Goal: Ask a question

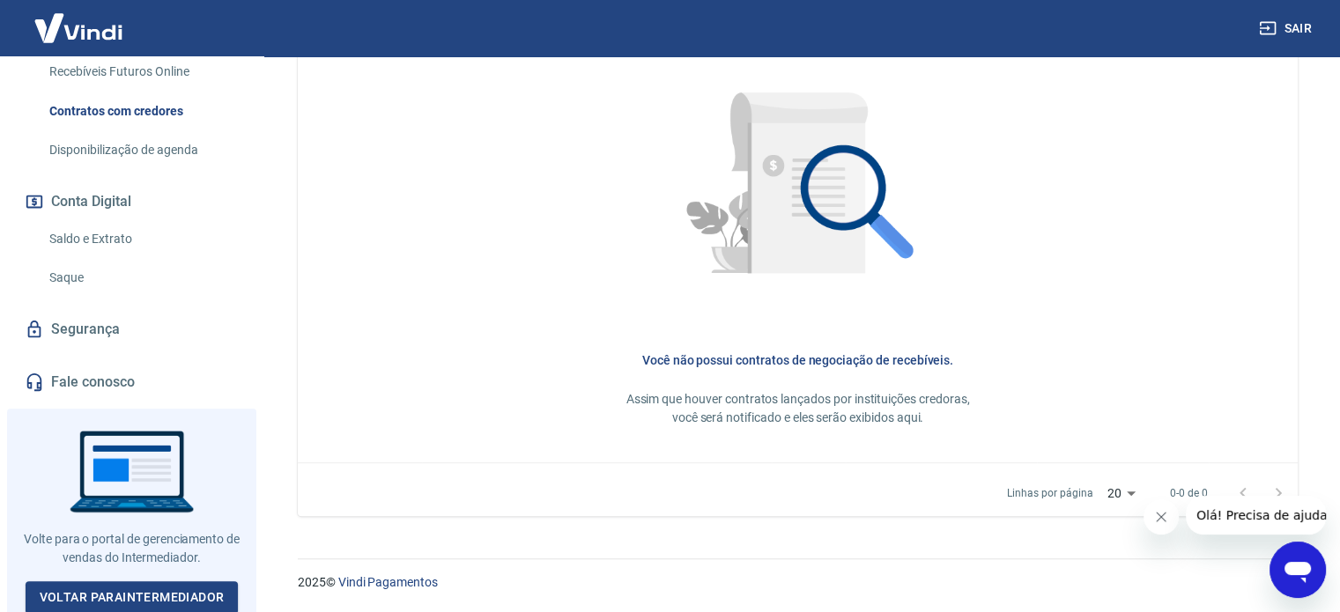
scroll to position [485, 0]
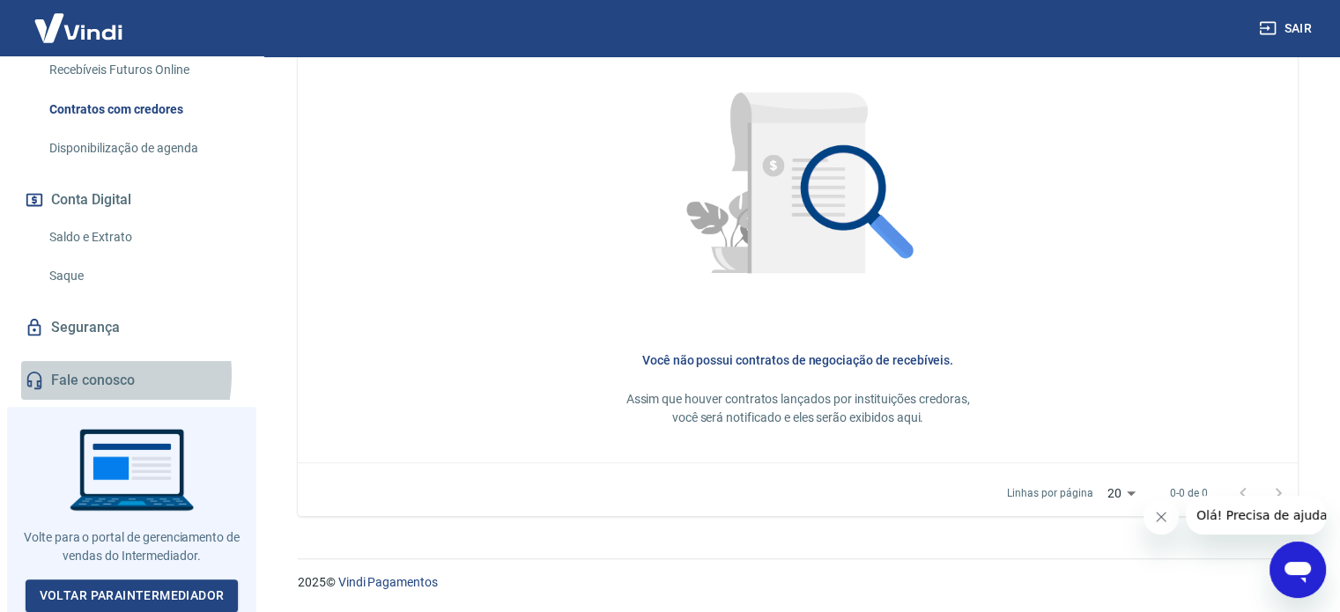
click at [81, 373] on link "Fale conosco" at bounding box center [131, 380] width 221 height 39
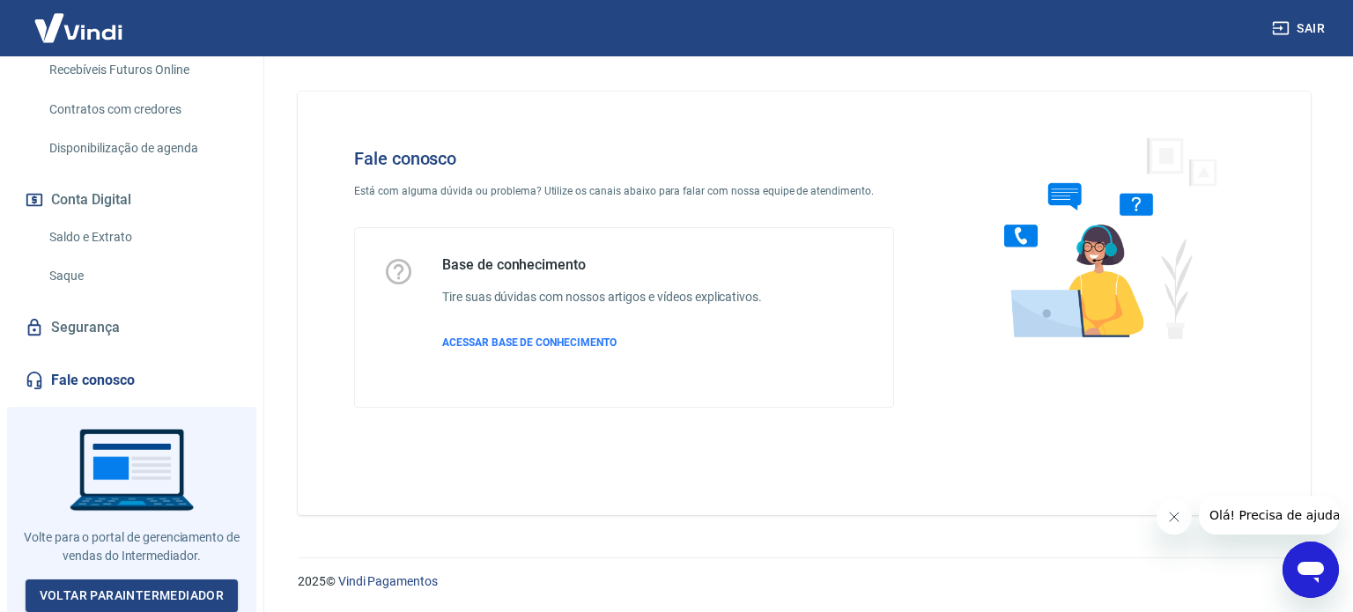
click at [1313, 570] on icon "Abrir janela de mensagens" at bounding box center [1311, 572] width 26 height 21
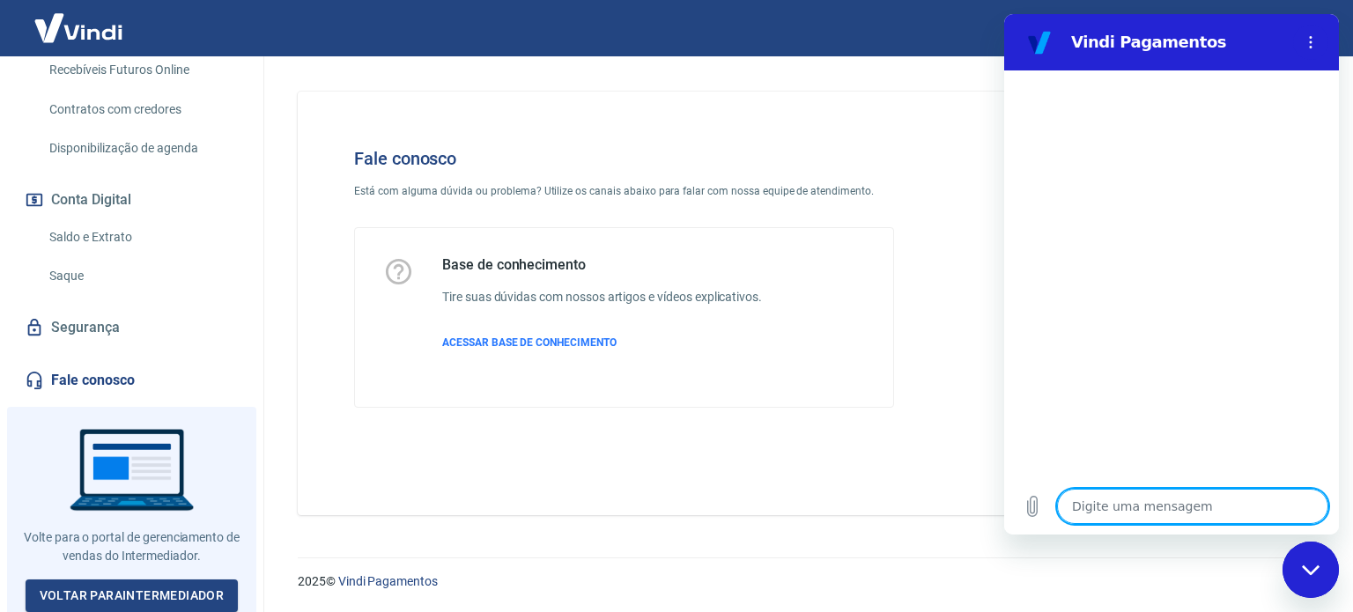
type textarea "o"
type textarea "x"
type textarea "ol"
type textarea "x"
type textarea "ola"
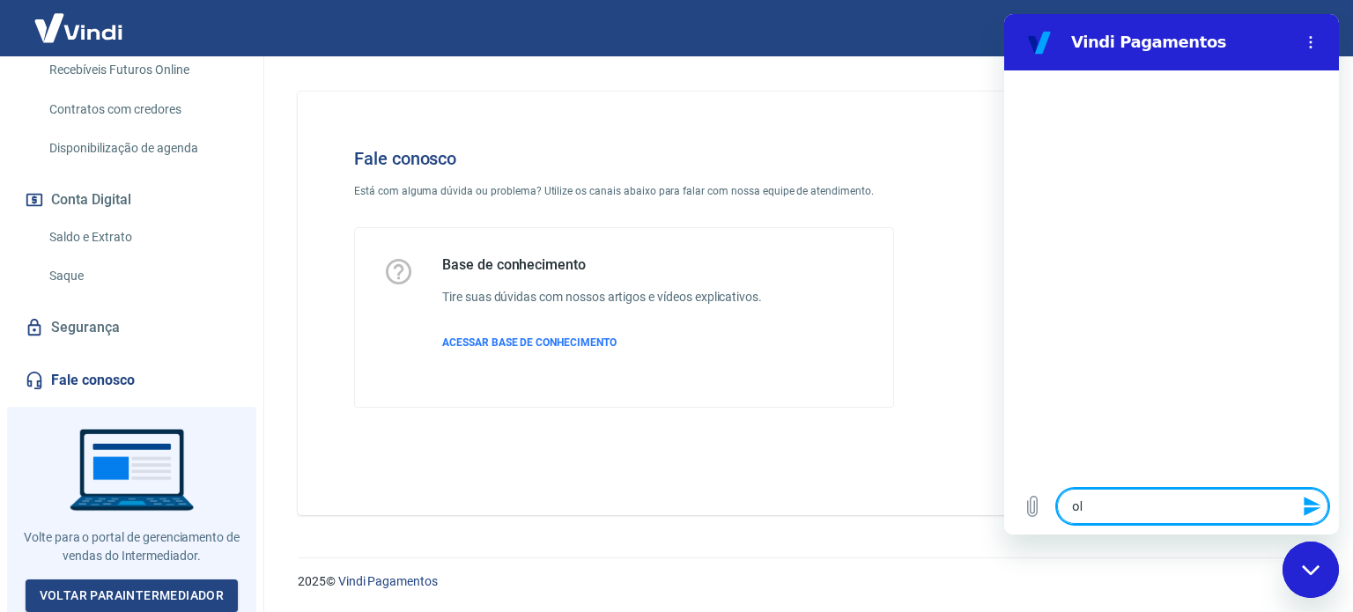
type textarea "x"
type textarea "ola"
type textarea "x"
type textarea "[PERSON_NAME]"
type textarea "x"
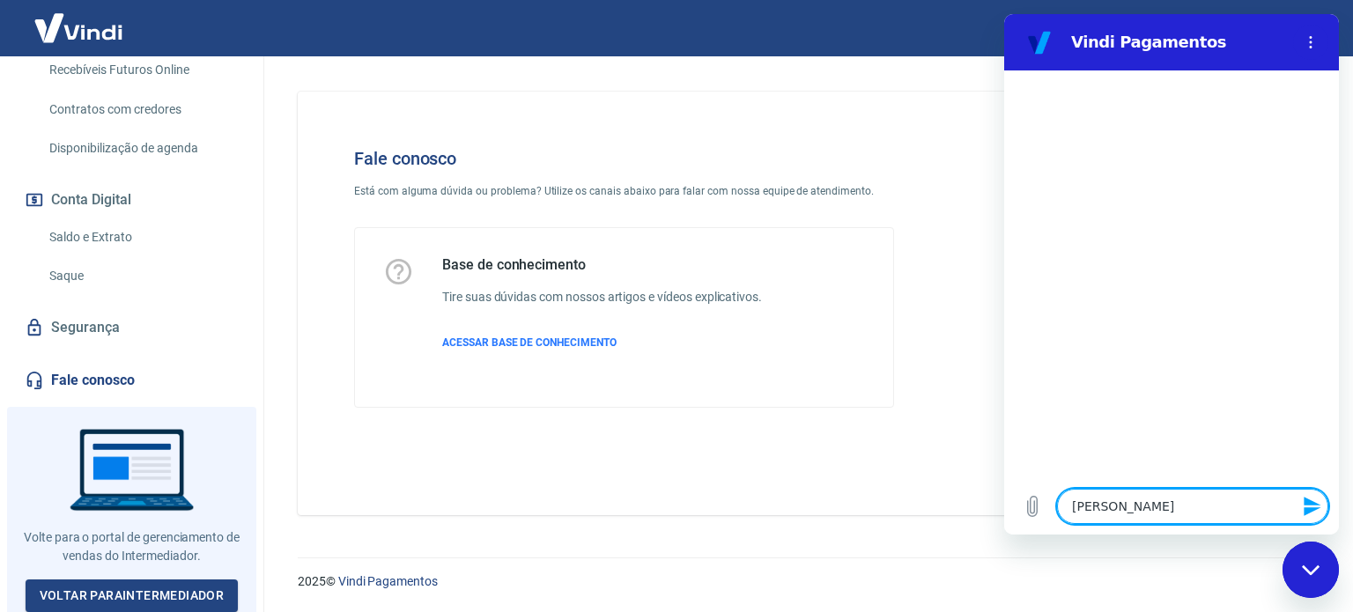
type textarea "[PERSON_NAME]"
type textarea "x"
type textarea "[PERSON_NAME]"
type textarea "x"
type textarea "[PERSON_NAME]"
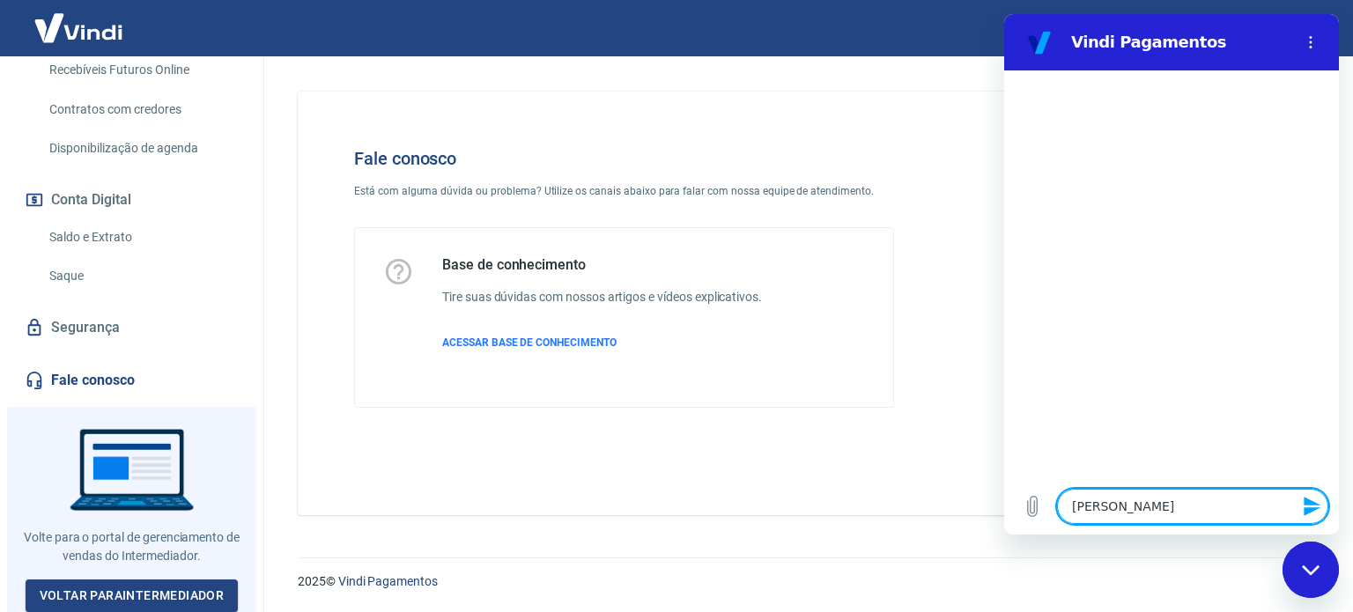
type textarea "x"
type textarea "ola bom d"
type textarea "x"
type textarea "ola bom di"
type textarea "x"
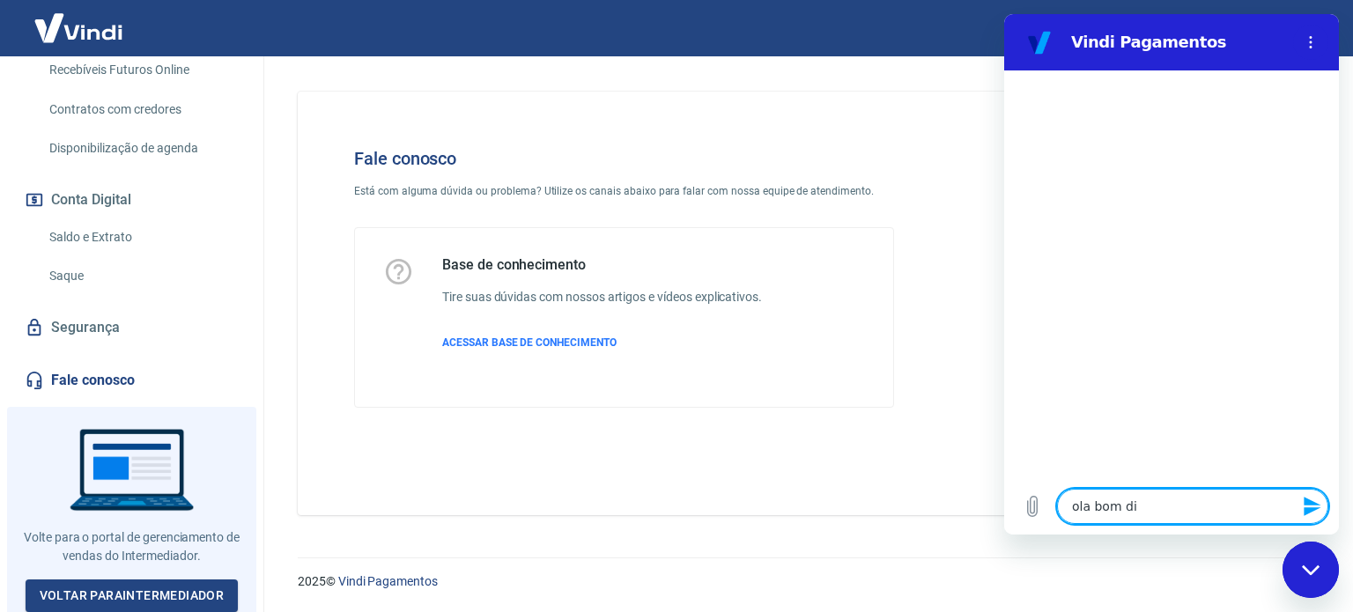
type textarea "ola bom dia"
type textarea "x"
type textarea "ola bom dia,"
type textarea "x"
type textarea "ola bom dia,"
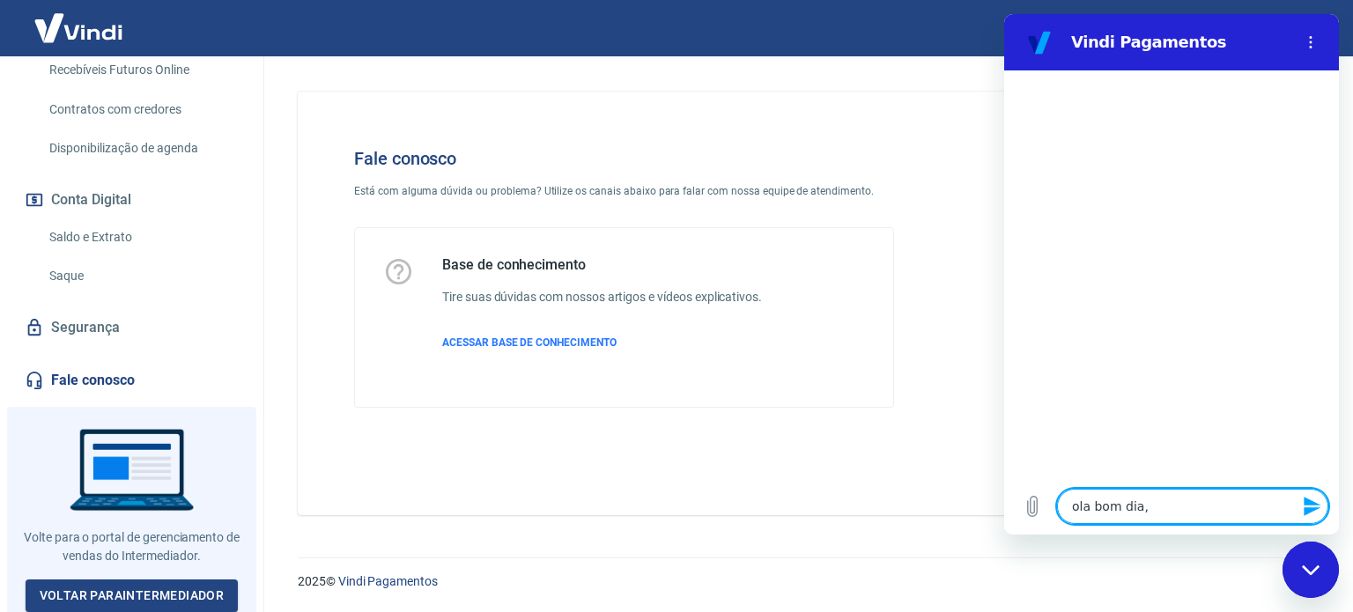
type textarea "x"
type textarea "ola bom dia, c"
type textarea "x"
type textarea "ola bom dia, co"
type textarea "x"
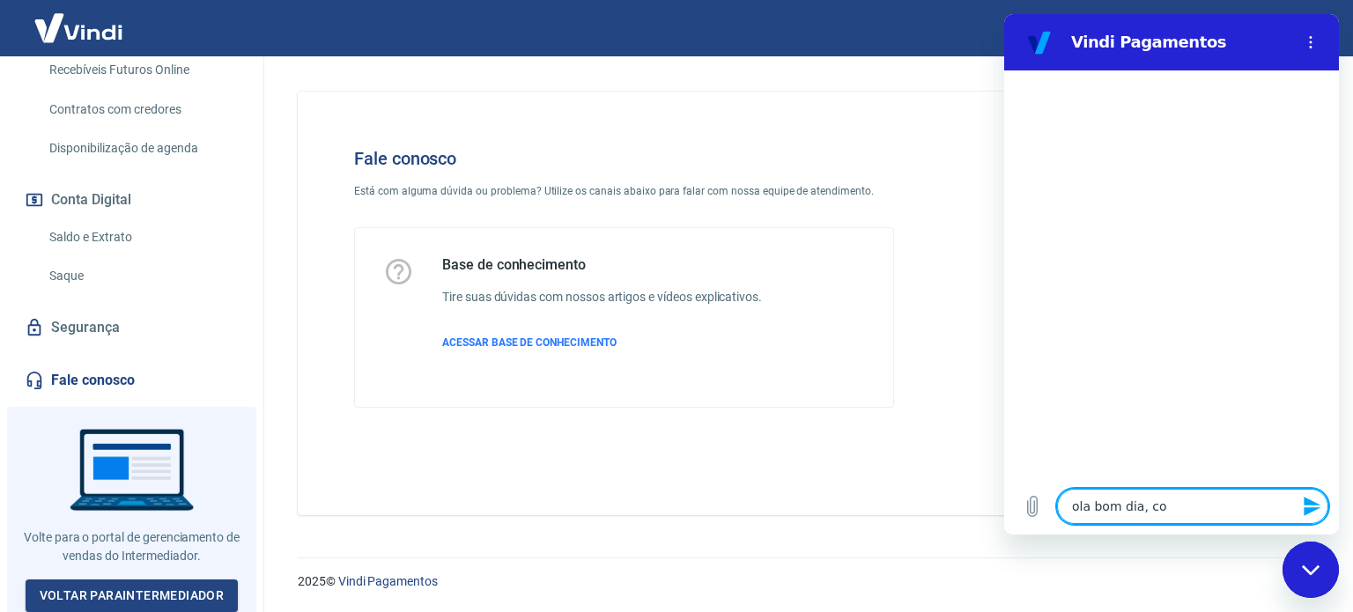
type textarea "ola bom dia, con"
type textarea "x"
type textarea "ola bom dia, cons"
type textarea "x"
type textarea "ola bom dia, consi"
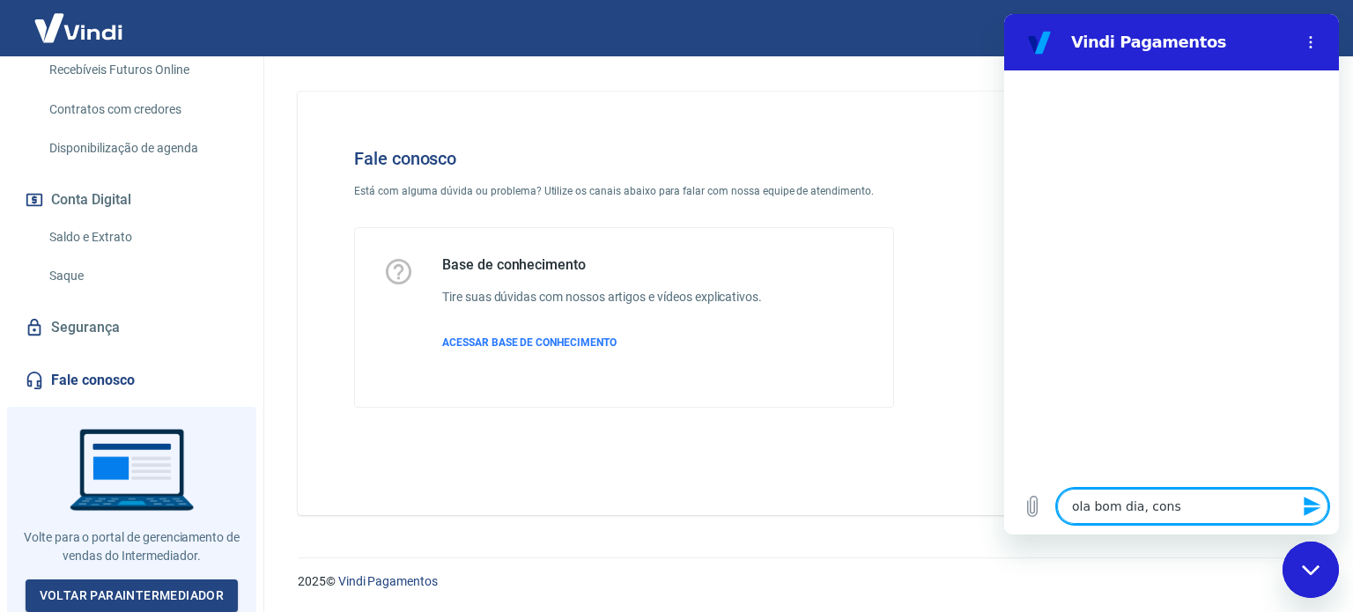
type textarea "x"
type textarea "ola bom dia, consif"
type textarea "x"
type textarea "ola bom dia, consi"
type textarea "x"
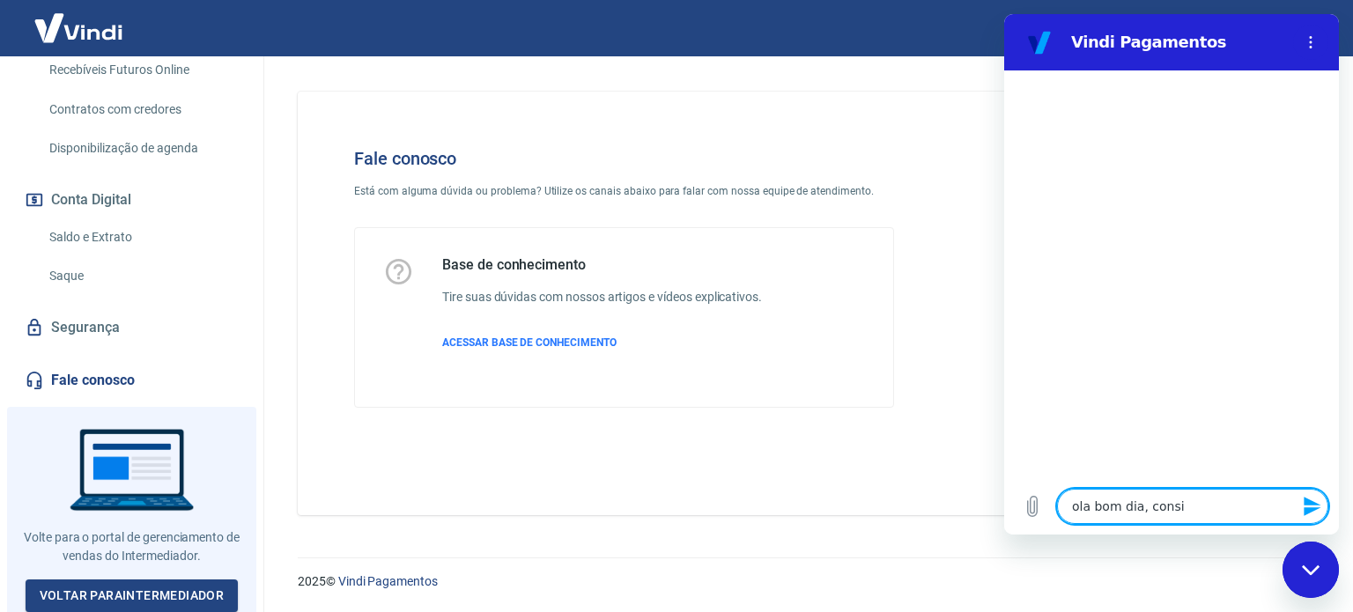
type textarea "ola bom dia, consig"
type textarea "x"
type textarea "ola bom dia, consigo"
type textarea "x"
type textarea "ola bom dia, consigo"
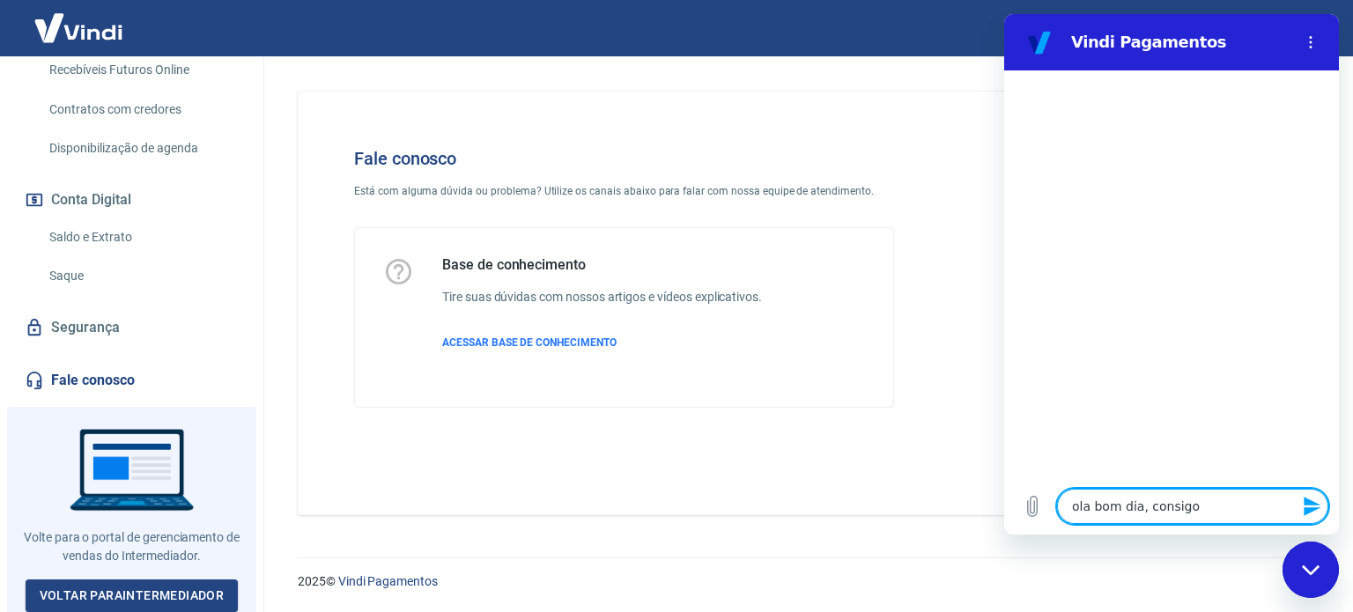
type textarea "x"
type textarea "ola bom dia, consigo f"
type textarea "x"
type textarea "ola bom dia, consigo fa"
type textarea "x"
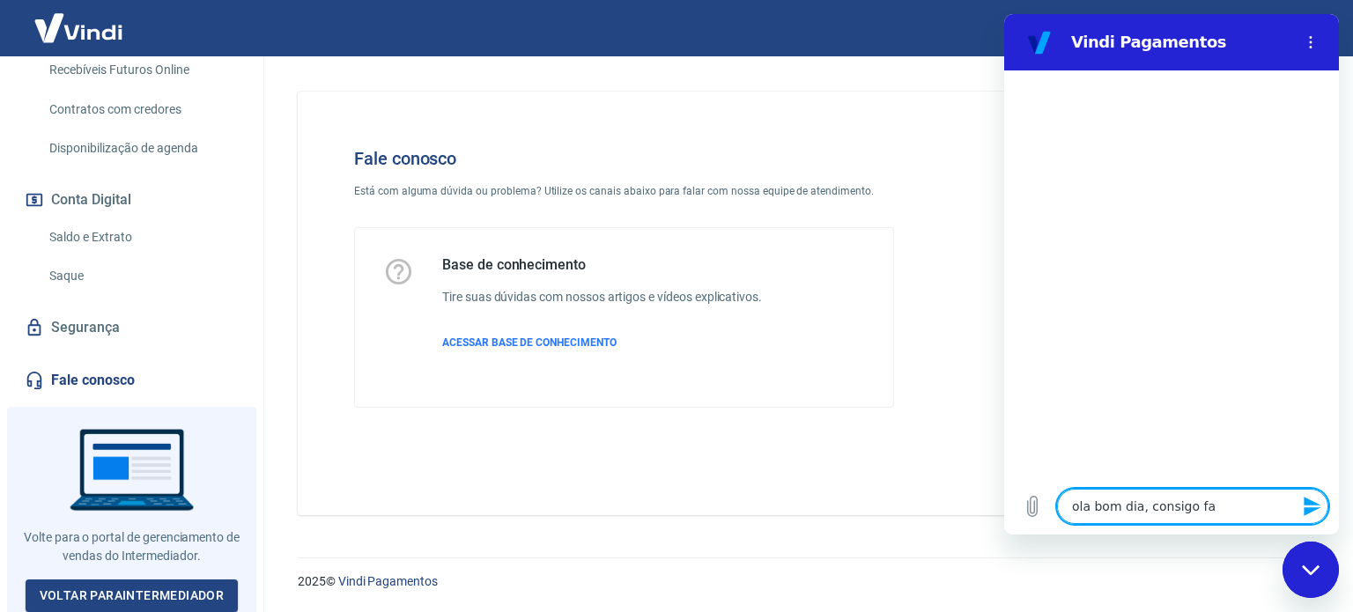
type textarea "ola bom dia, consigo fal"
type textarea "x"
type textarea "ola bom dia, consigo fala"
type textarea "x"
type textarea "ola bom dia, consigo falar"
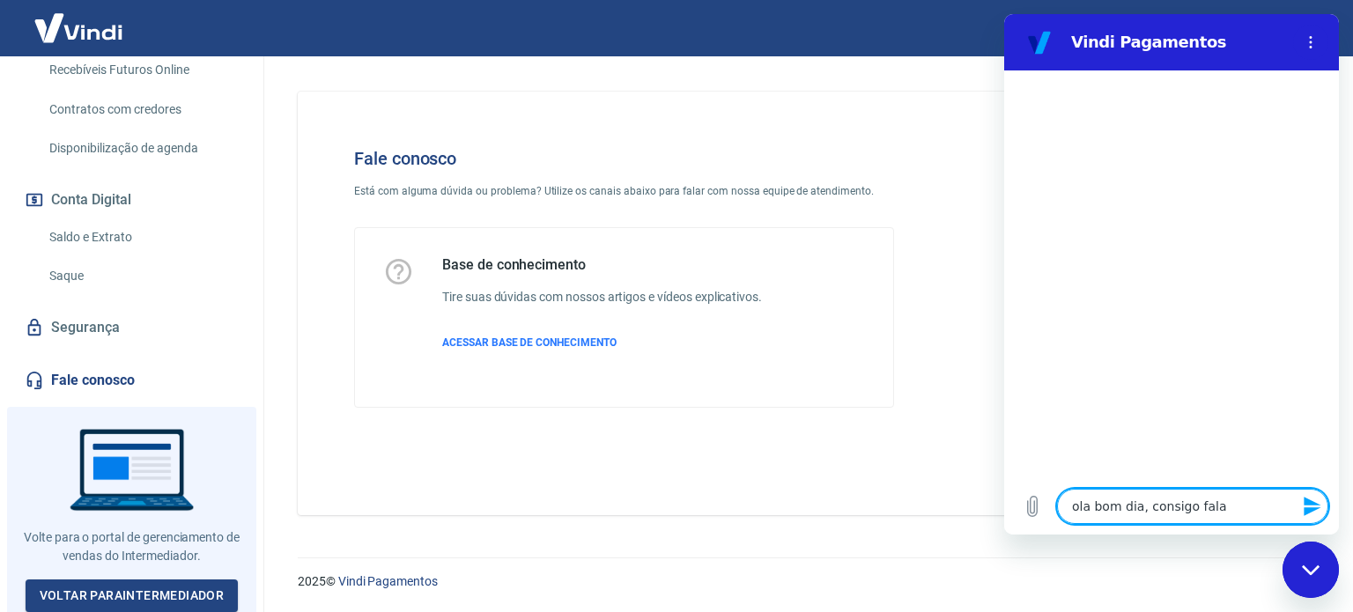
type textarea "x"
type textarea "ola bom dia, consigo falar"
type textarea "x"
type textarea "ola bom dia, consigo falar c"
type textarea "x"
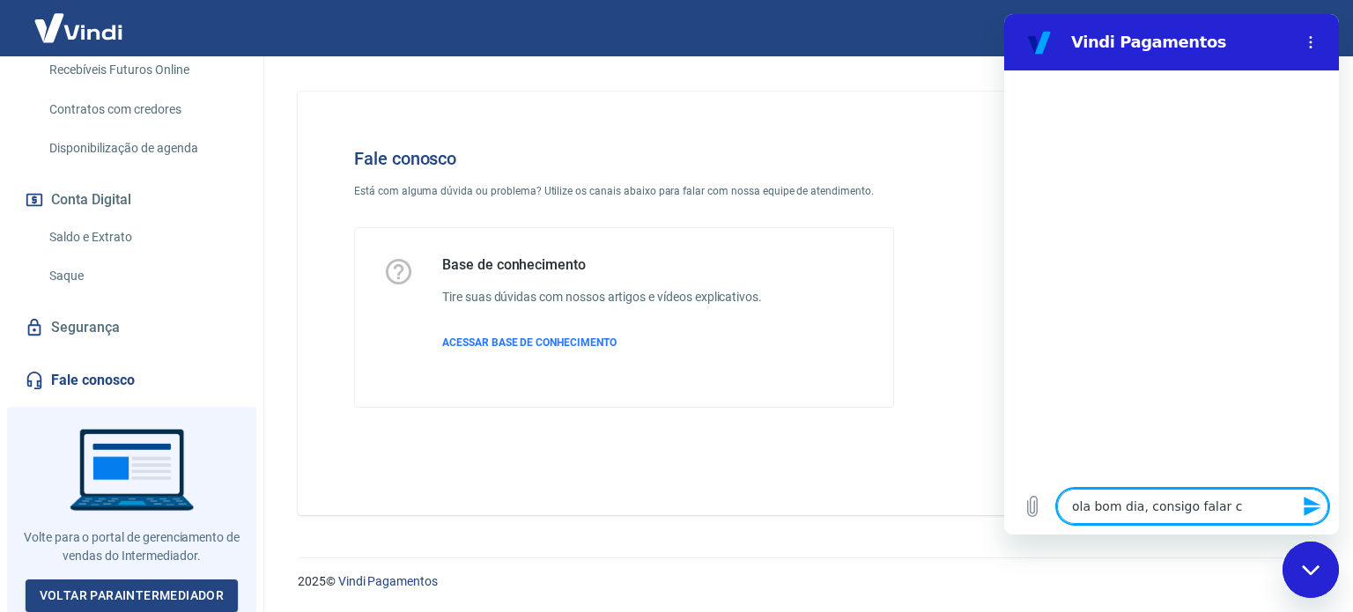
type textarea "ola bom dia, consigo falar co"
type textarea "x"
type textarea "ola bom dia, consigo falar com"
type textarea "x"
type textarea "ola bom dia, consigo falar com"
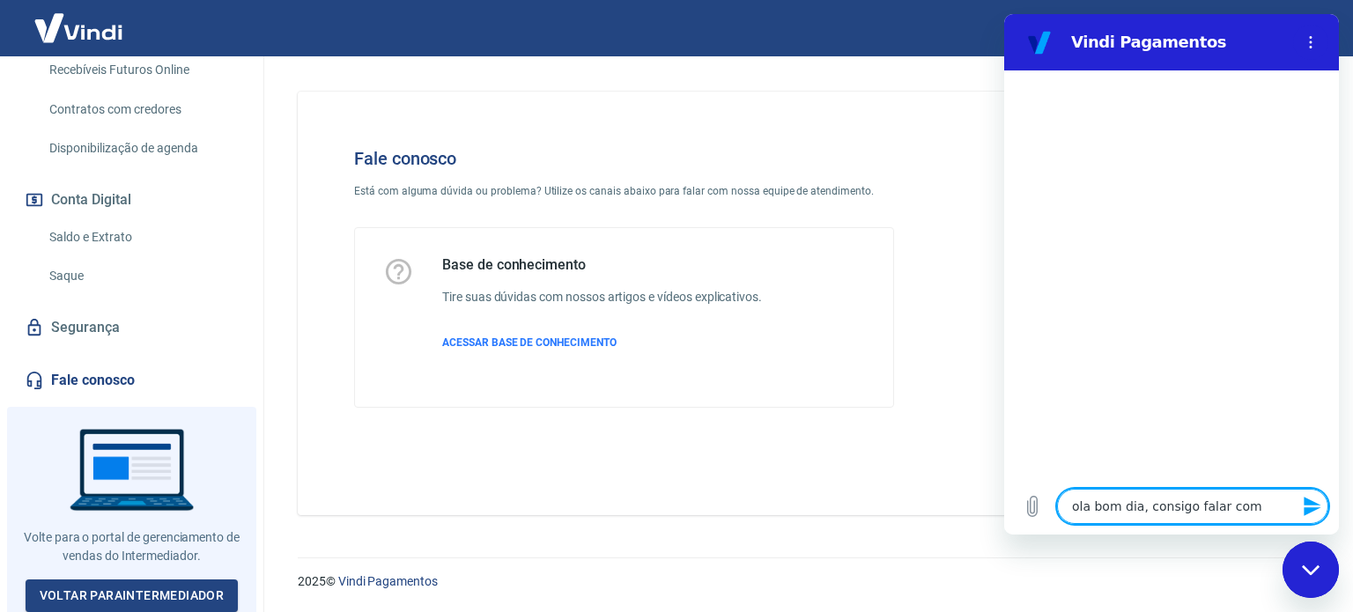
type textarea "x"
type textarea "ola bom dia, consigo falar com u"
type textarea "x"
type textarea "ola bom dia, consigo falar com um"
type textarea "x"
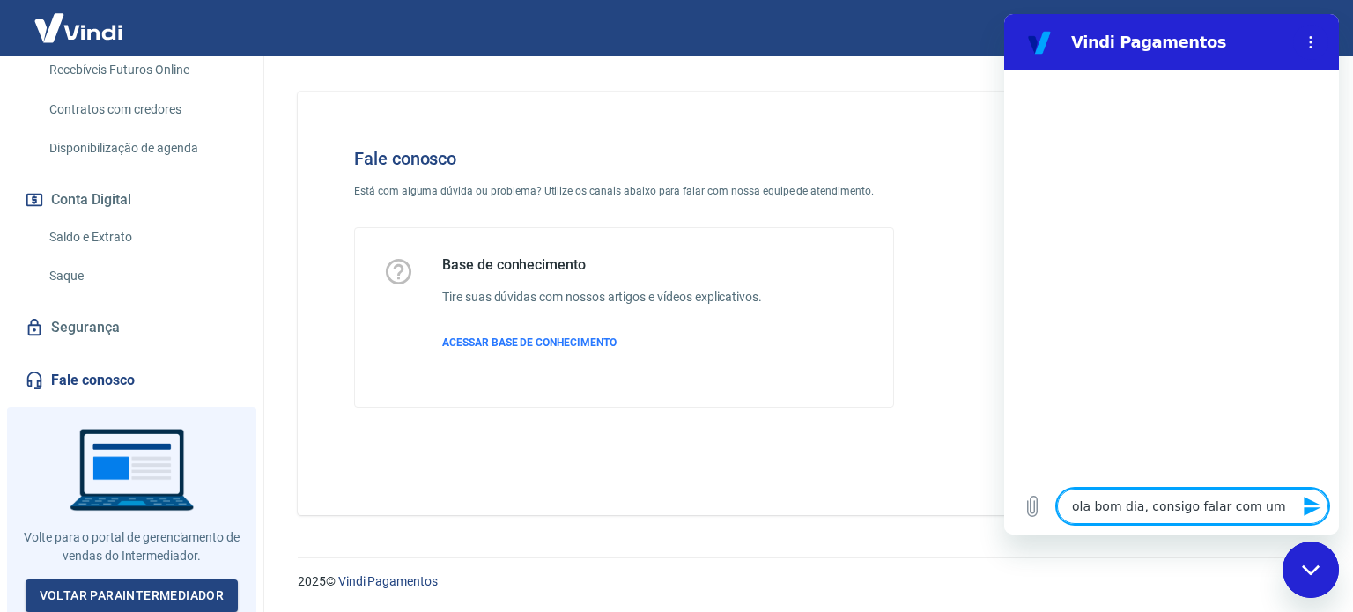
type textarea "ola bom dia, consigo falar com um"
type textarea "x"
type textarea "ola bom dia, consigo falar com um a"
type textarea "x"
type textarea "ola bom dia, consigo falar com um at"
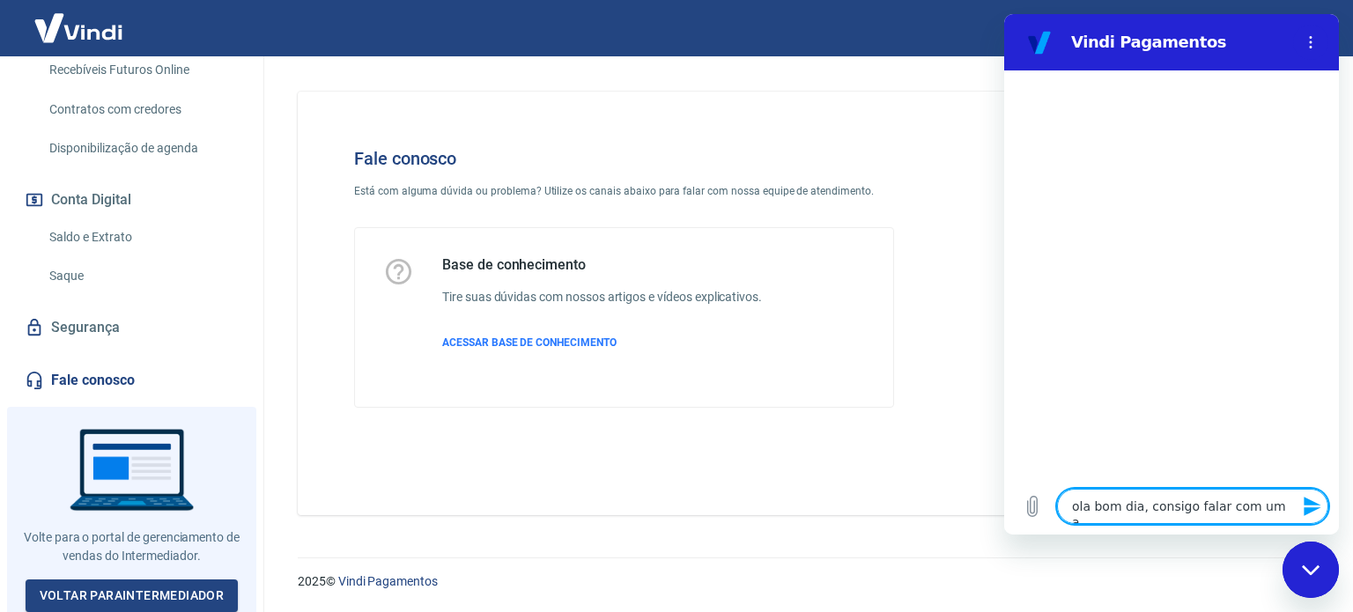
type textarea "x"
type textarea "ola bom dia, consigo falar com um ate"
type textarea "x"
type textarea "ola bom dia, consigo falar com um [GEOGRAPHIC_DATA]"
type textarea "x"
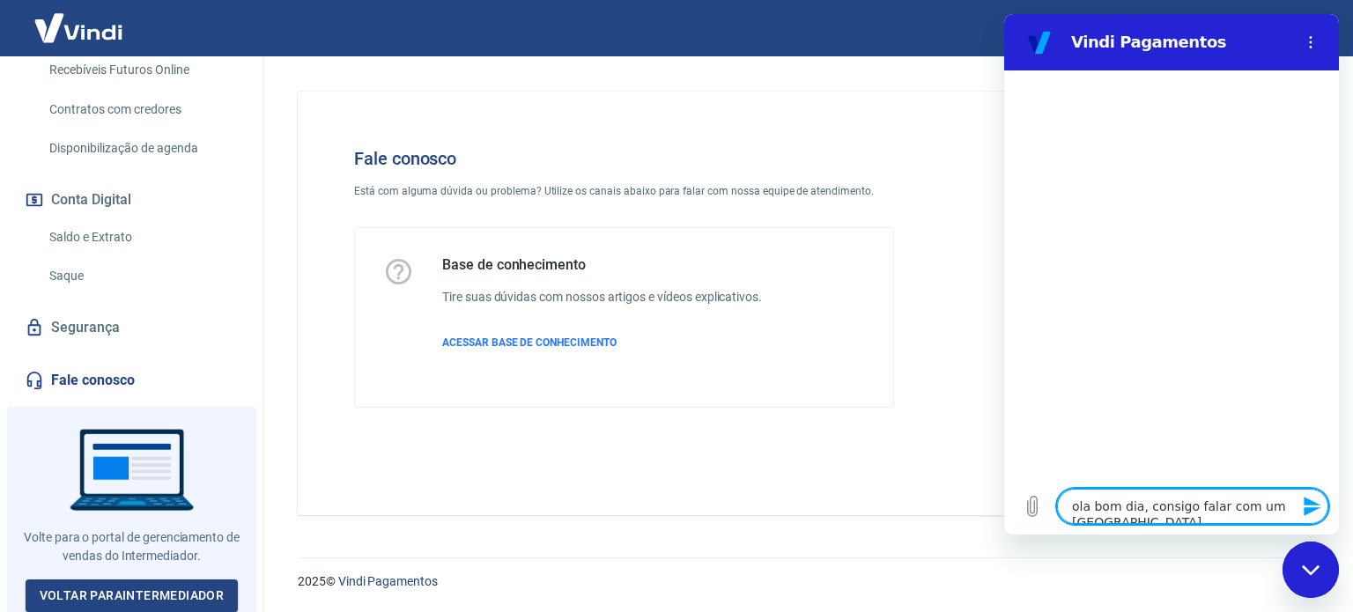
type textarea "ola bom dia, consigo falar com um atend"
type textarea "x"
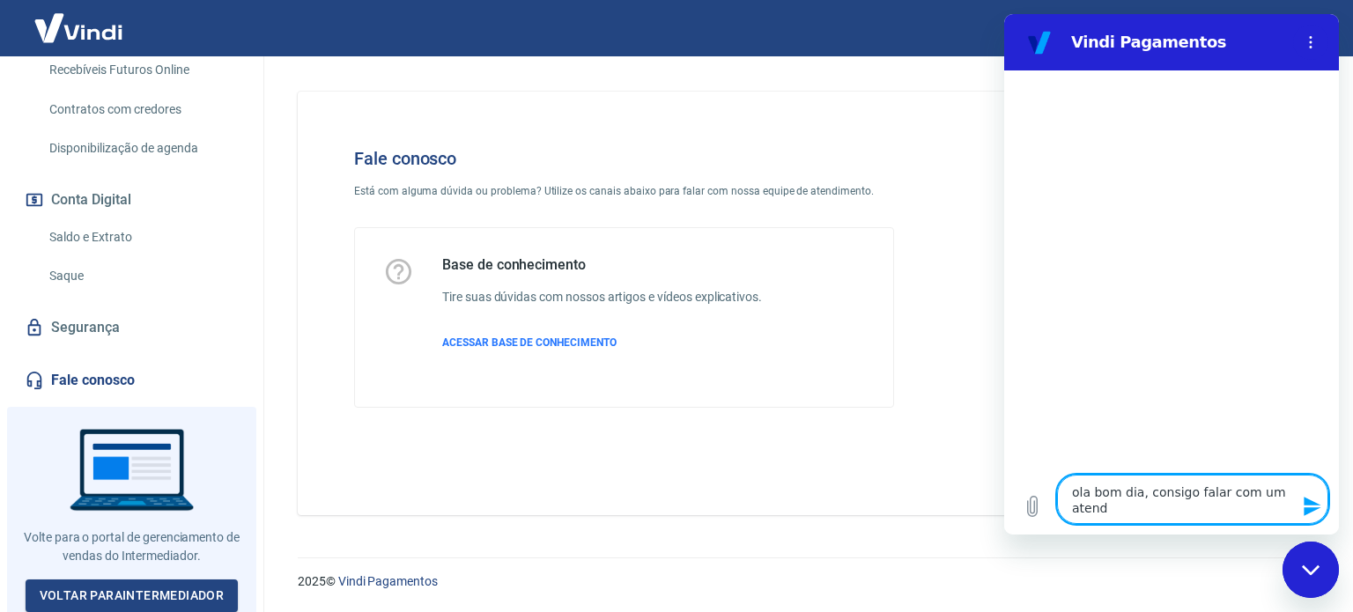
type textarea "ola bom dia, consigo falar com um atende"
type textarea "x"
type textarea "ola bom dia, consigo falar com um atenden"
type textarea "x"
type textarea "ola bom dia, consigo falar com um atendent"
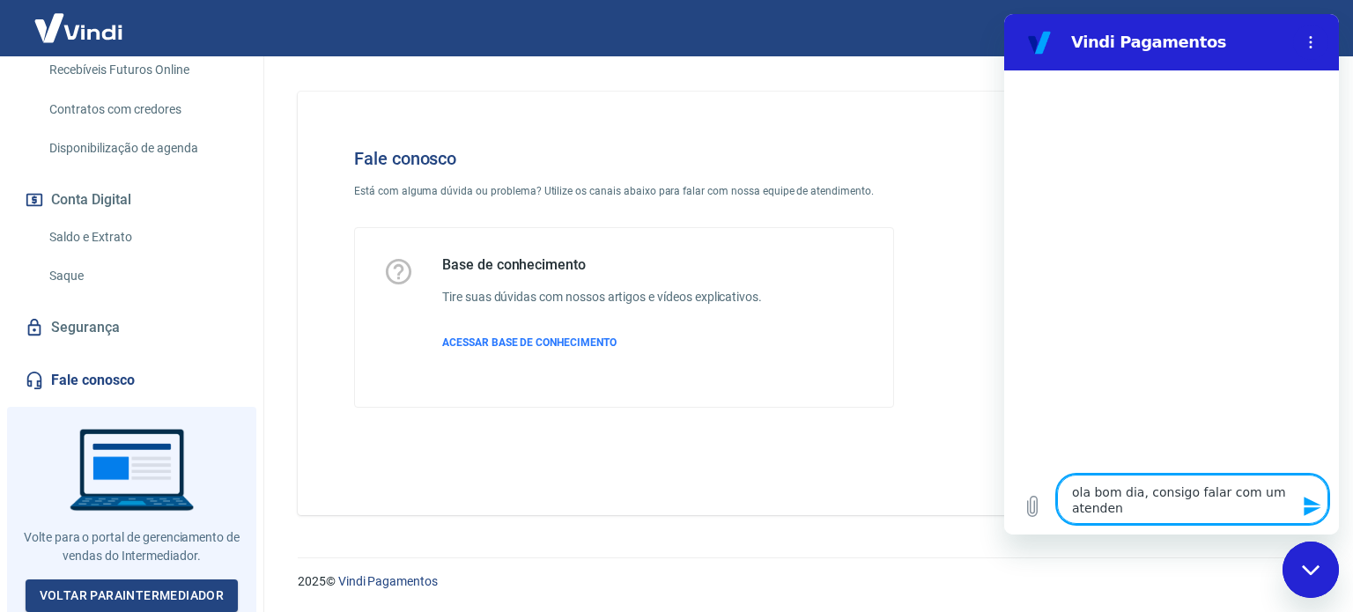
type textarea "x"
type textarea "ola bom dia, consigo falar com um atendente"
type textarea "x"
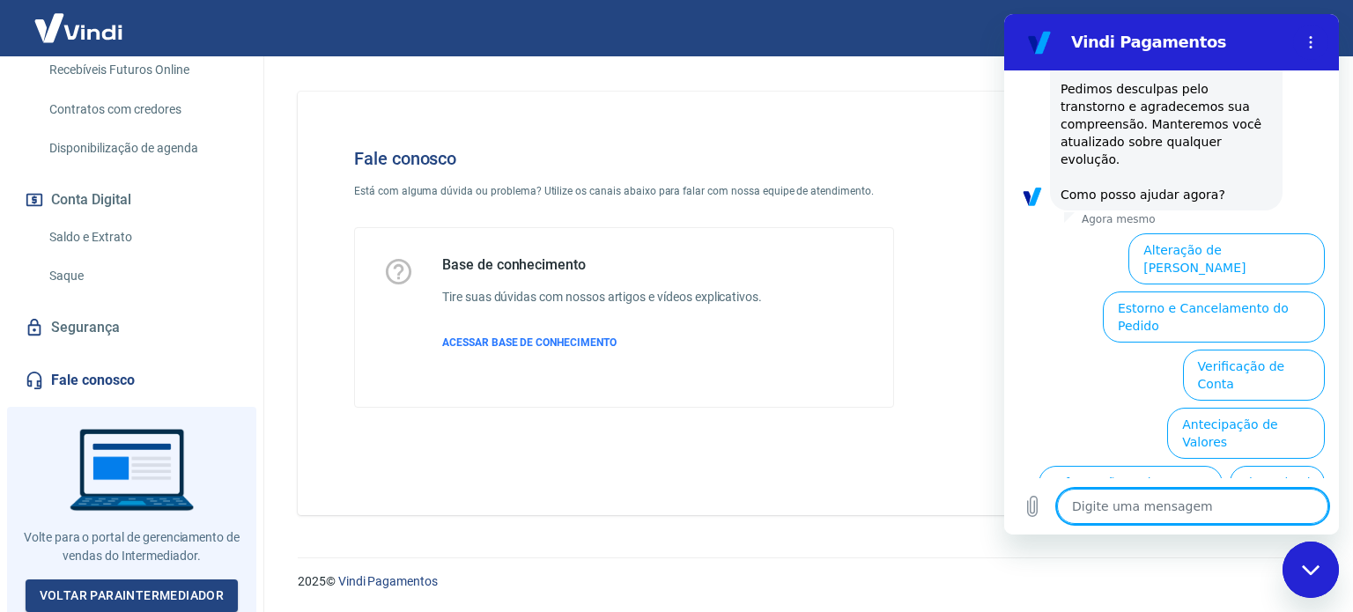
scroll to position [525, 0]
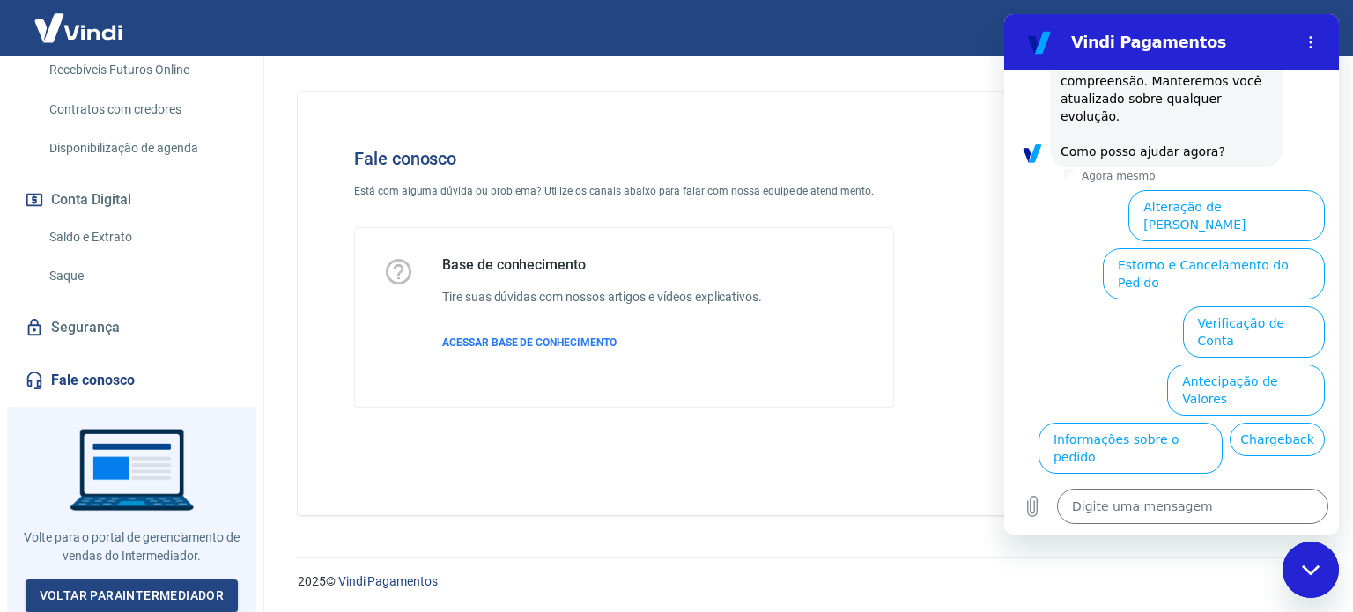
click at [1248, 597] on button "Assinaturas e Faturas Tray" at bounding box center [1240, 622] width 170 height 51
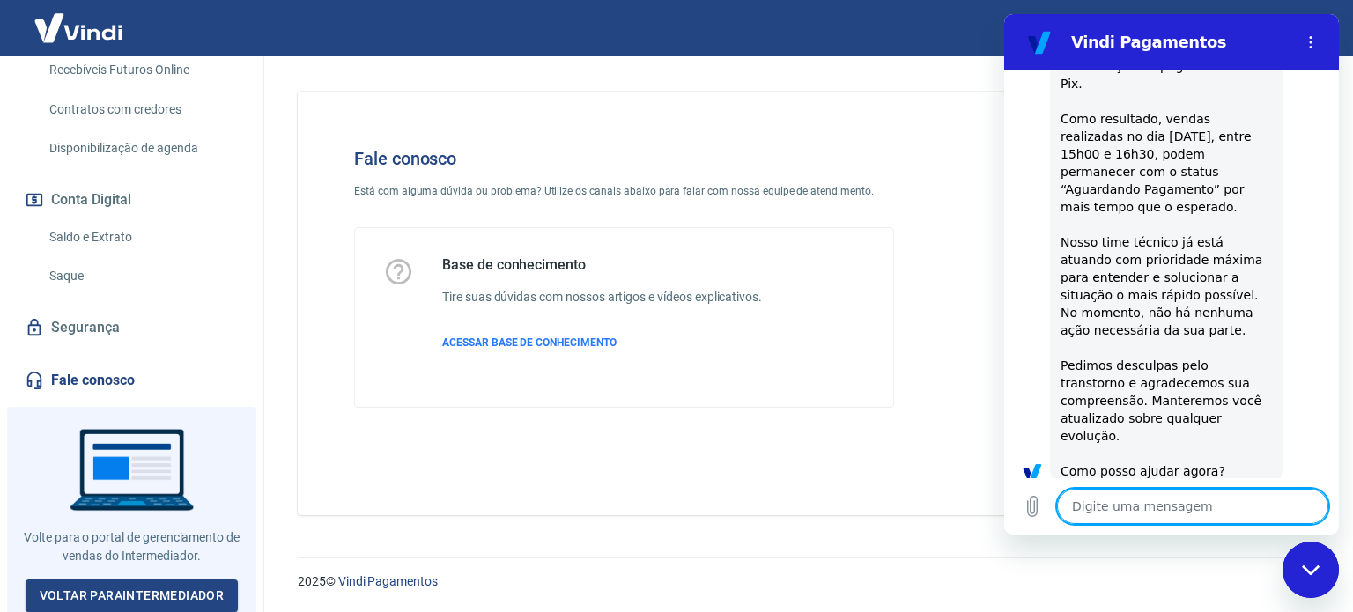
type textarea "x"
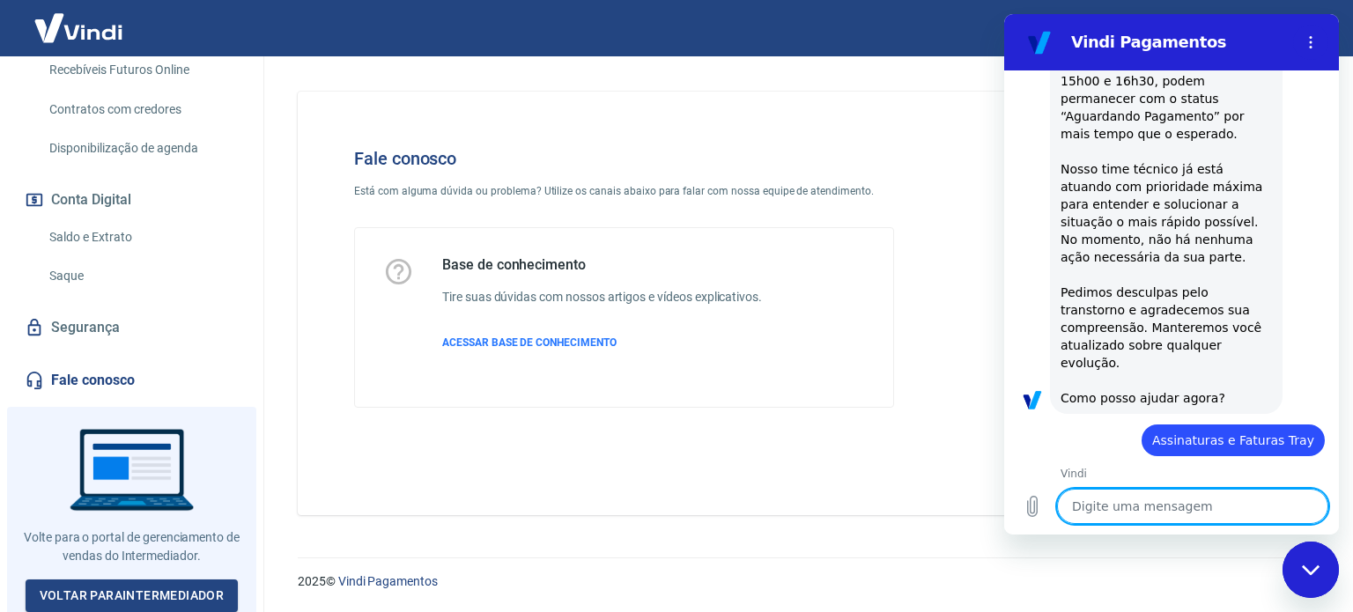
scroll to position [643, 0]
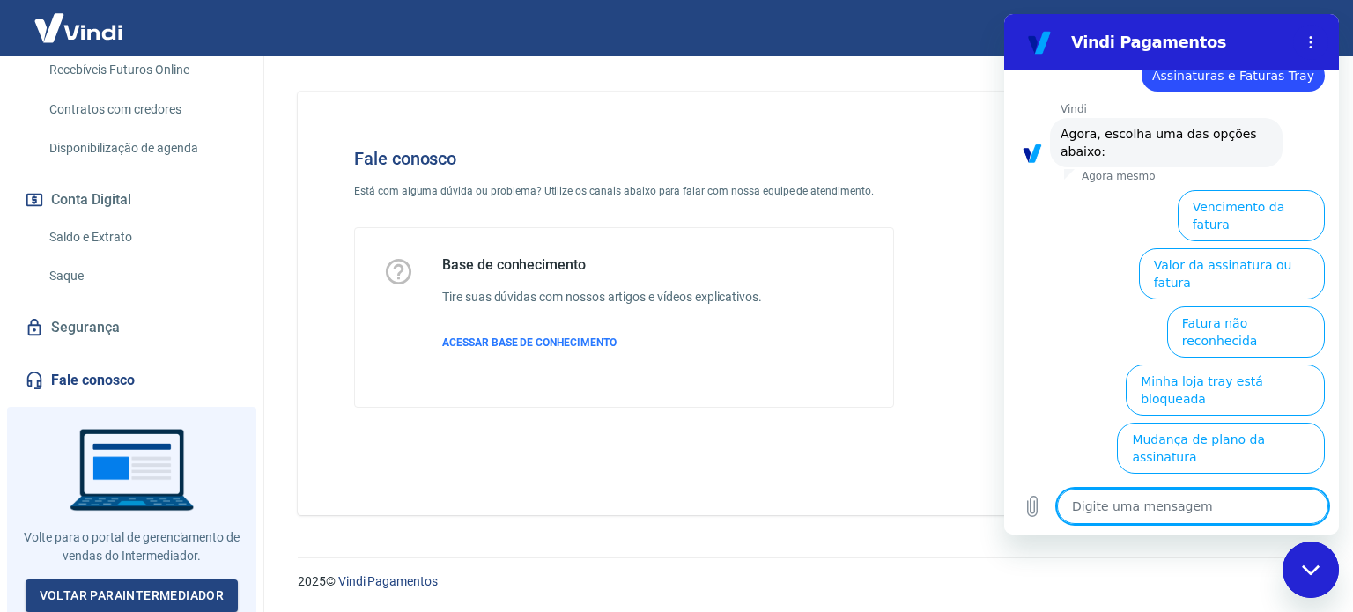
type textarea "s"
type textarea "x"
type textarea "su"
type textarea "x"
type textarea "sus"
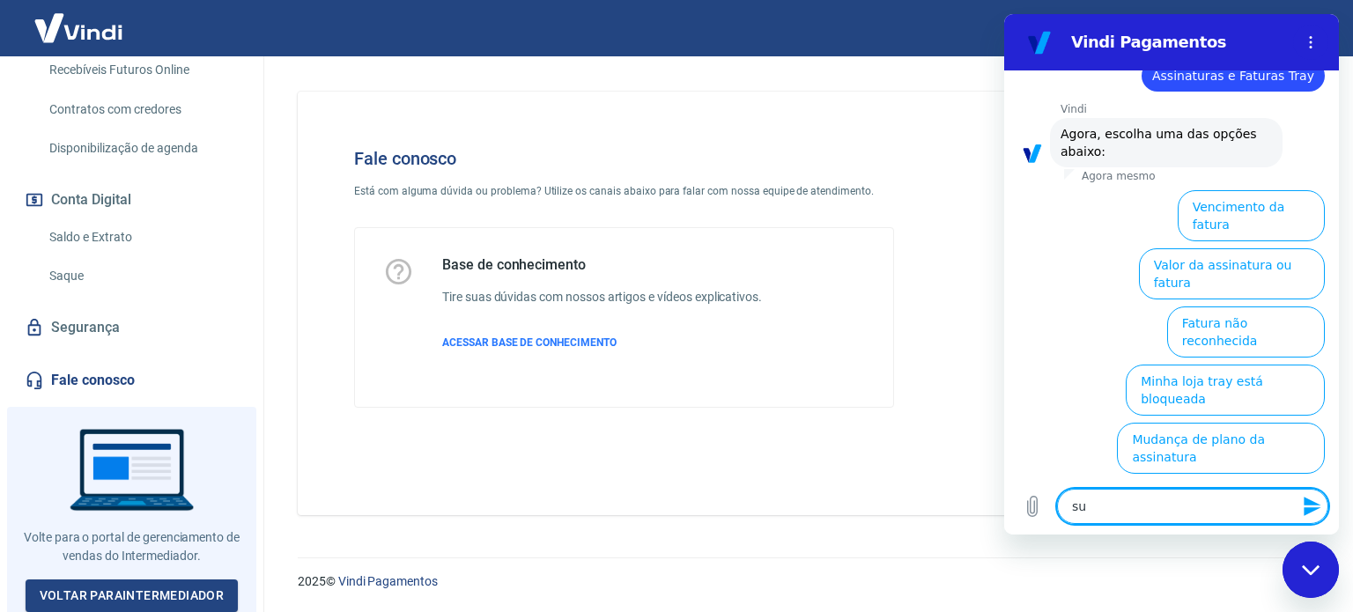
type textarea "x"
type textarea "susp"
type textarea "x"
type textarea "suspe"
type textarea "x"
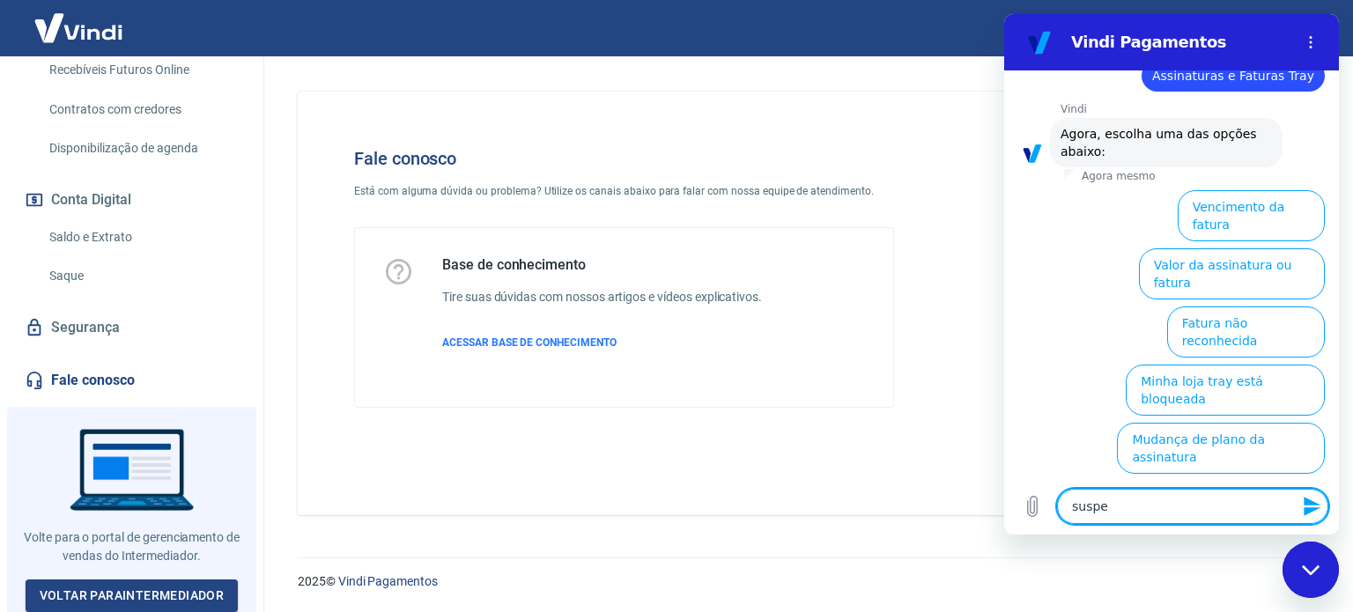
type textarea "suspen"
type textarea "x"
type textarea "suspens"
type textarea "x"
type textarea "suspensã"
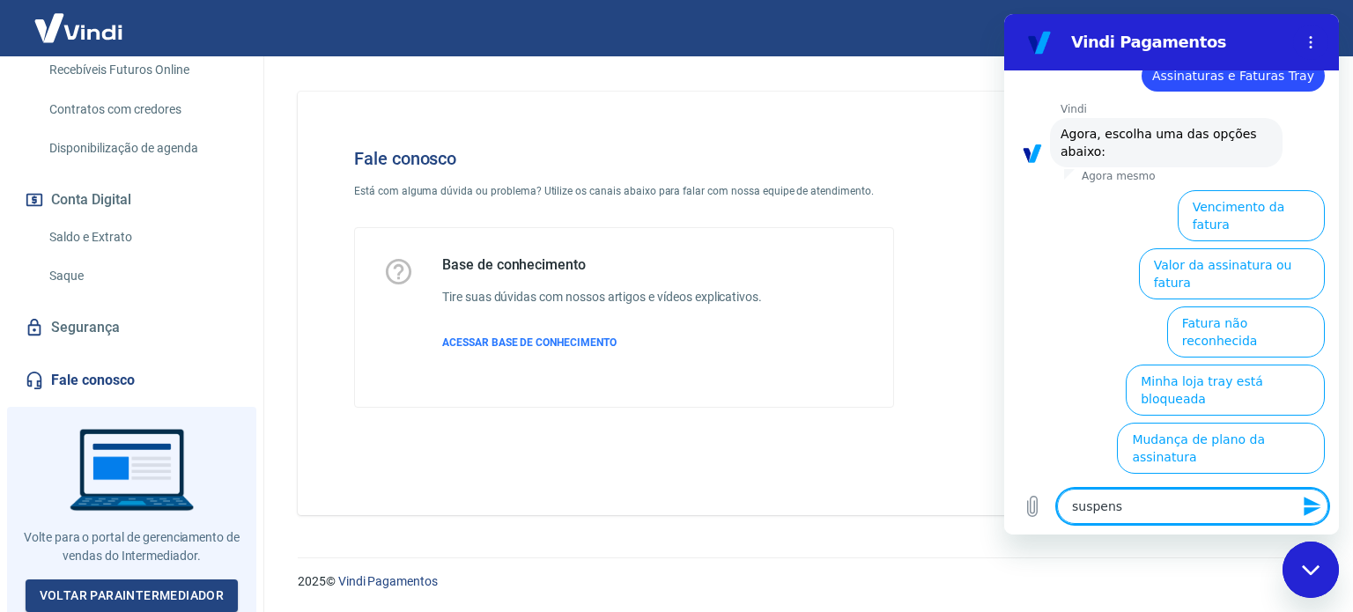
type textarea "x"
type textarea "suspensão"
type textarea "x"
type textarea "suspensão"
type textarea "x"
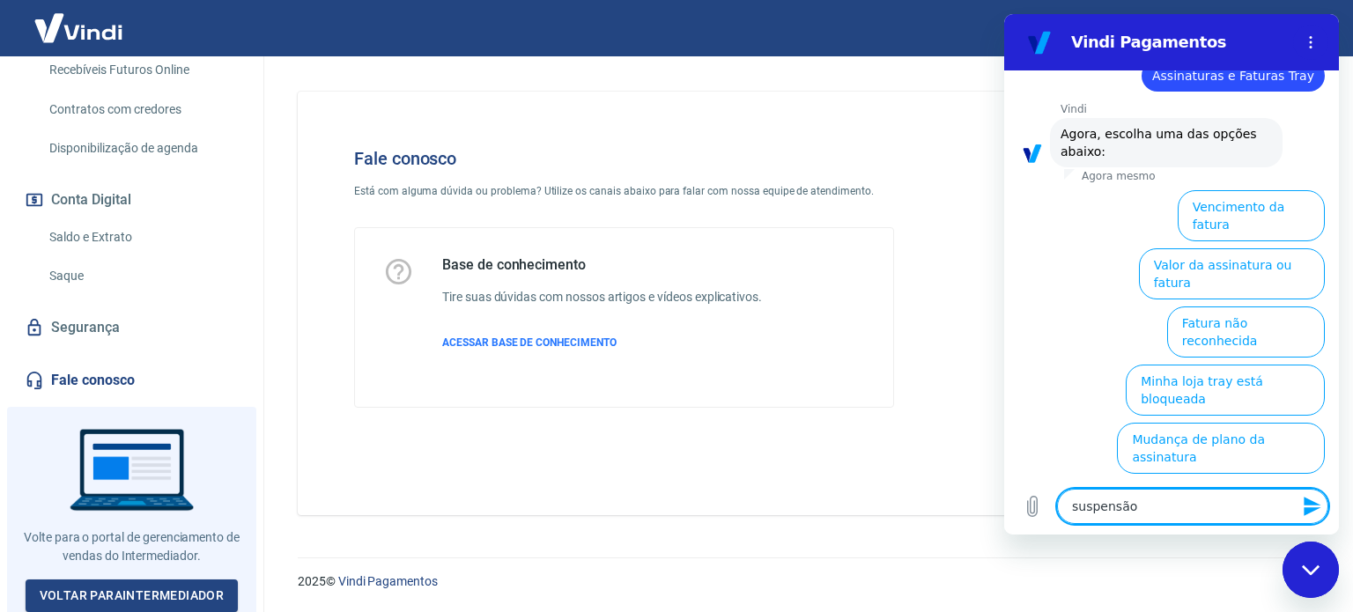
type textarea "suspensão d"
type textarea "x"
type textarea "suspensão do"
type textarea "x"
type textarea "suspensão do"
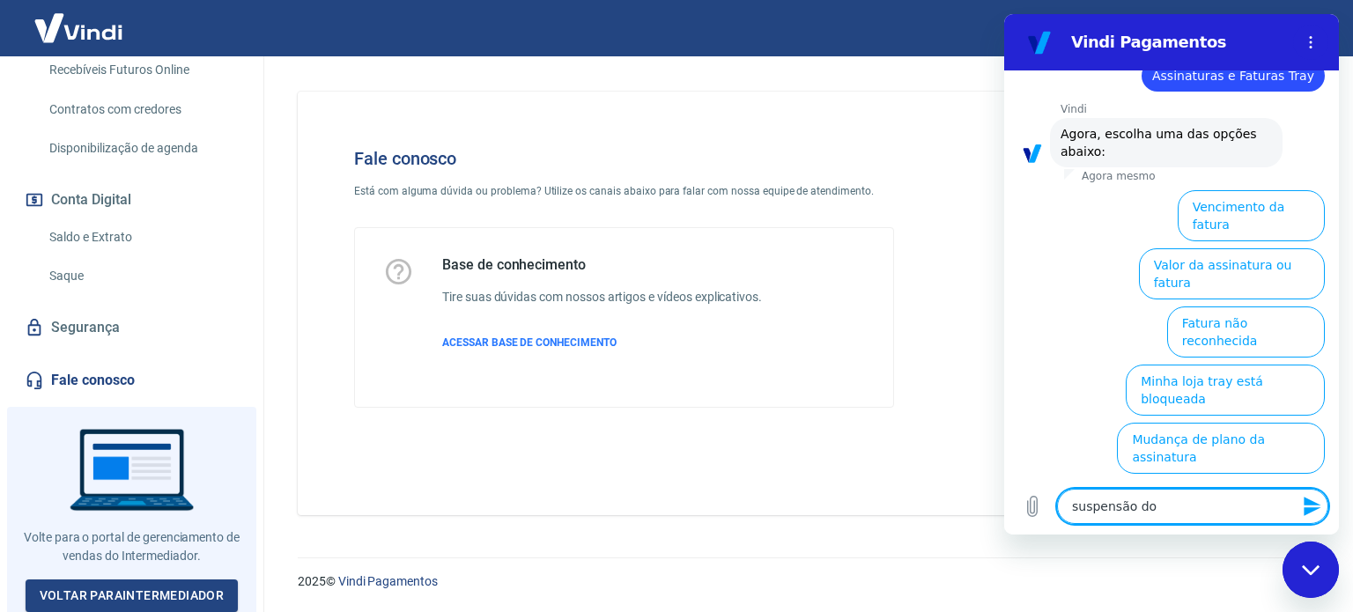
type textarea "x"
type textarea "suspensão do s"
type textarea "x"
type textarea "suspensão do se"
type textarea "x"
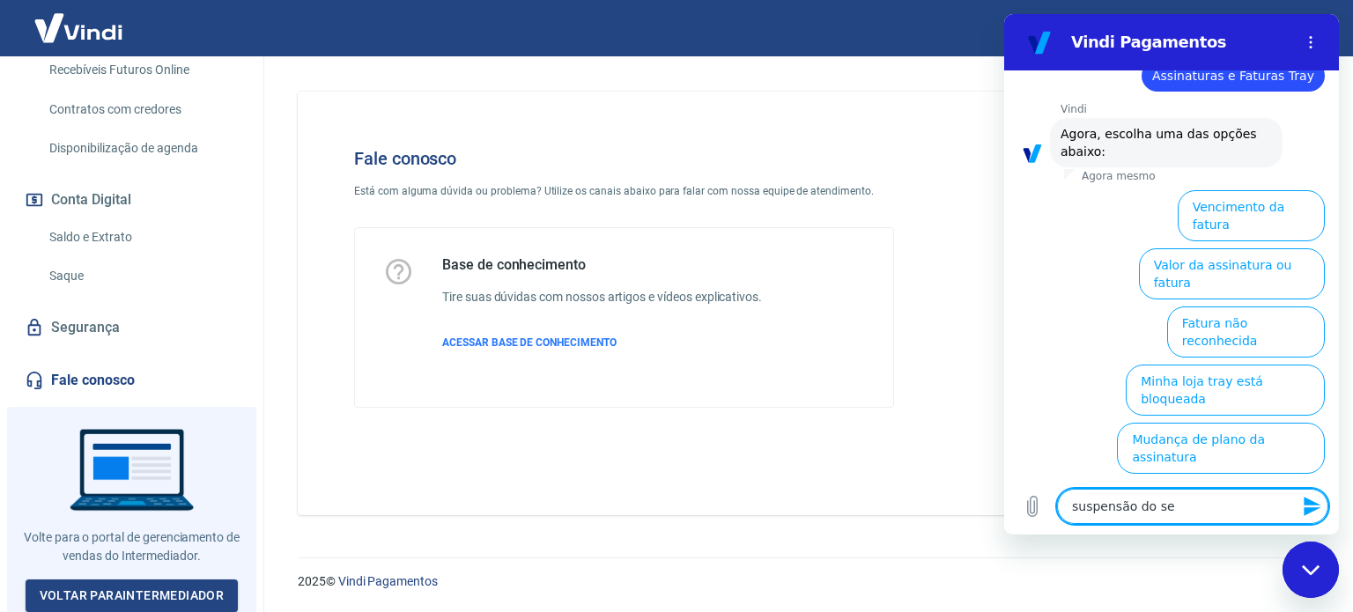
type textarea "suspensão do ser"
type textarea "x"
type textarea "suspensão do serv"
type textarea "x"
type textarea "suspensão do servi"
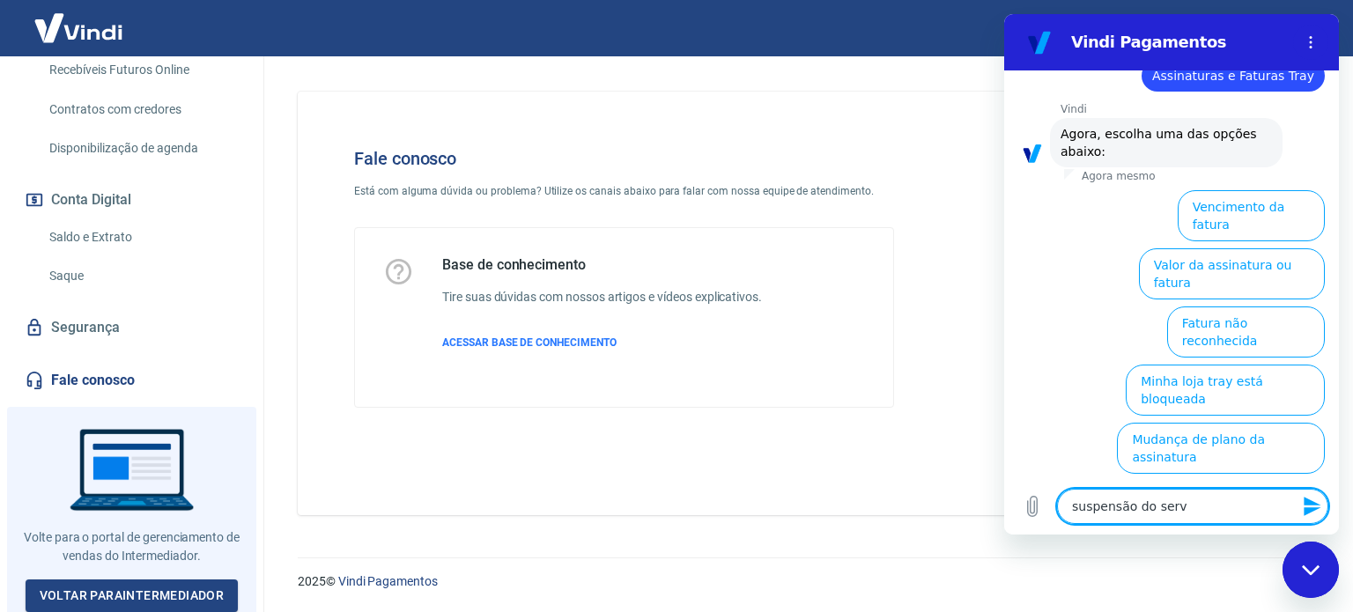
type textarea "x"
type textarea "suspensão do serviç"
type textarea "x"
type textarea "suspensão do serviço"
type textarea "x"
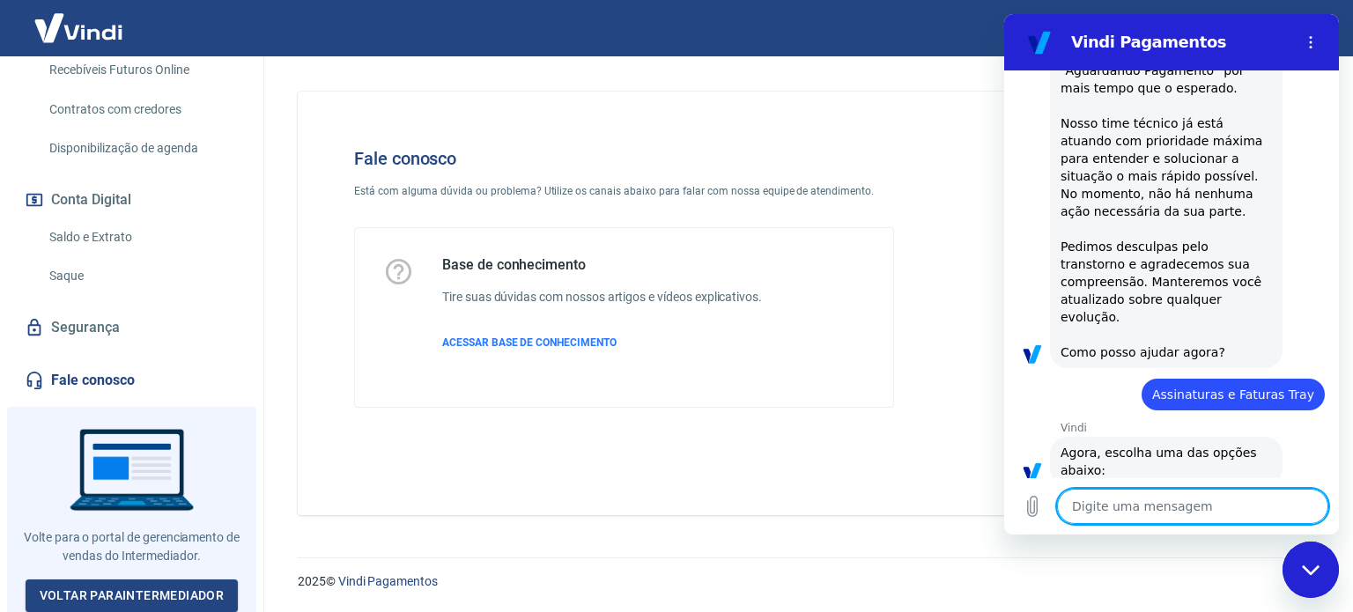
type textarea "x"
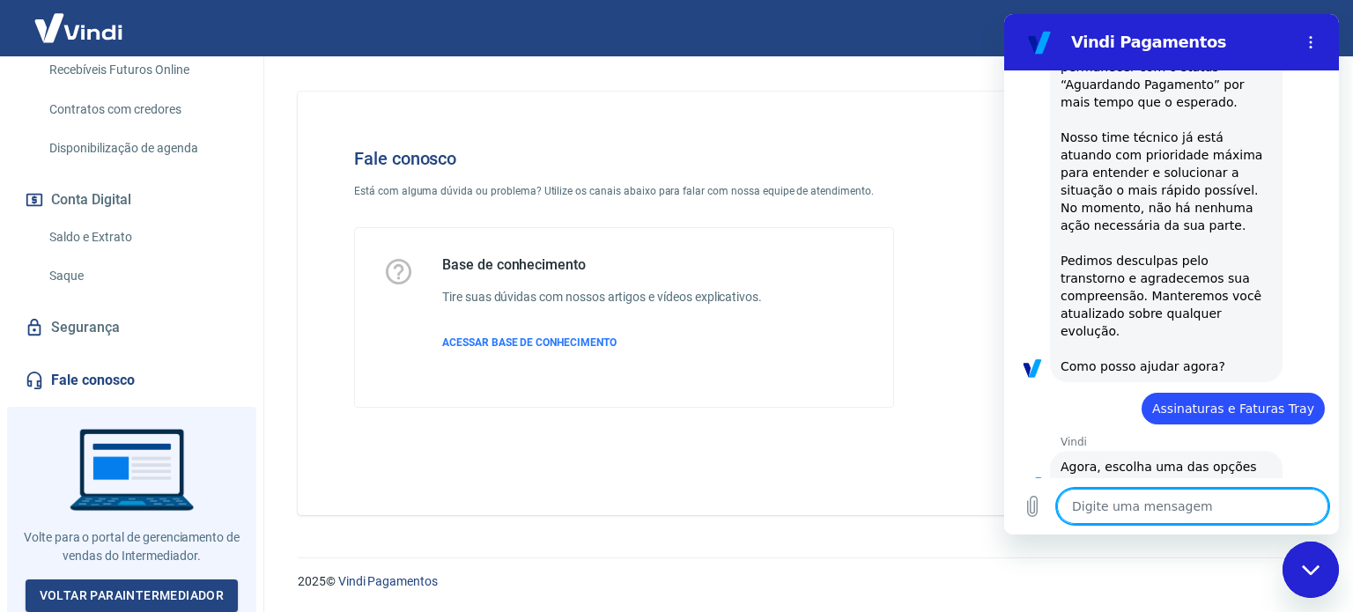
scroll to position [352, 0]
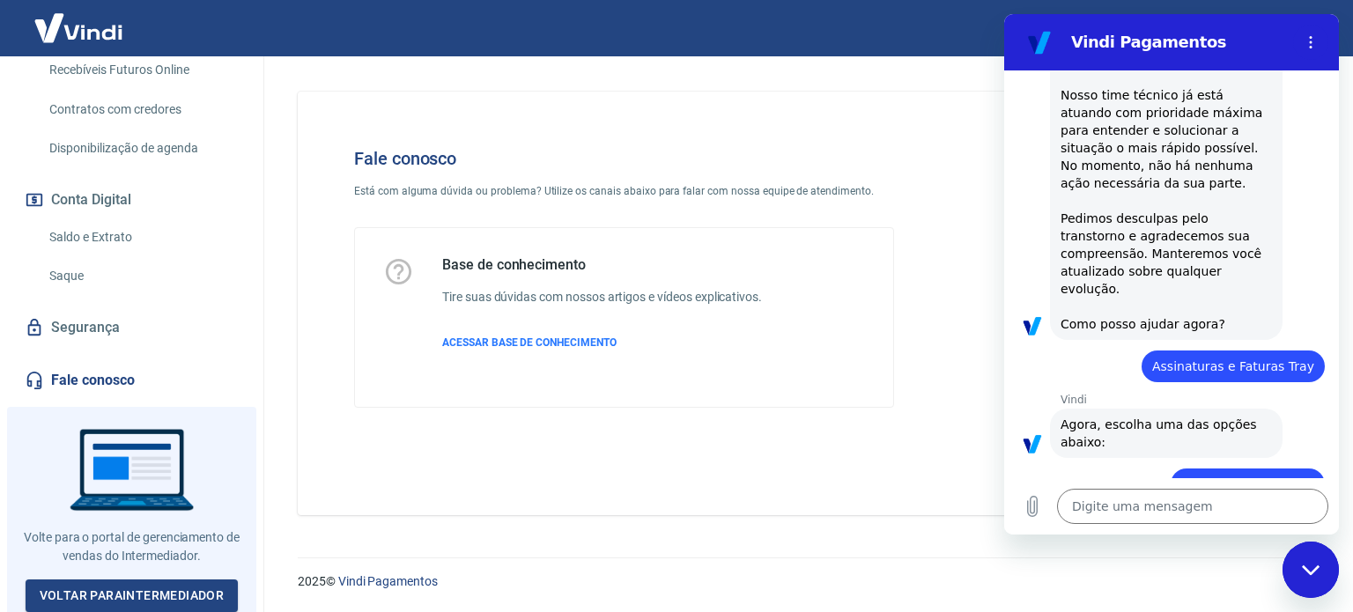
click at [1120, 409] on div "Vindi diz: Agora, escolha uma das opções abaixo:" at bounding box center [1166, 433] width 233 height 49
click at [1102, 510] on textarea at bounding box center [1192, 506] width 271 height 35
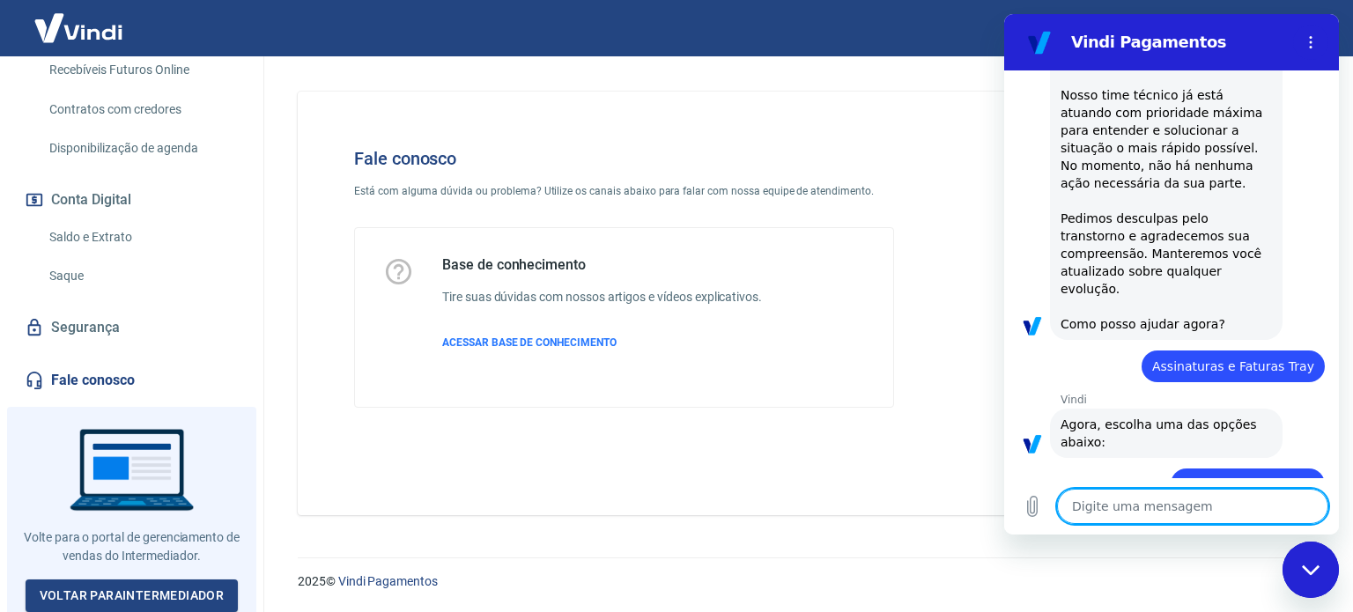
scroll to position [417, 0]
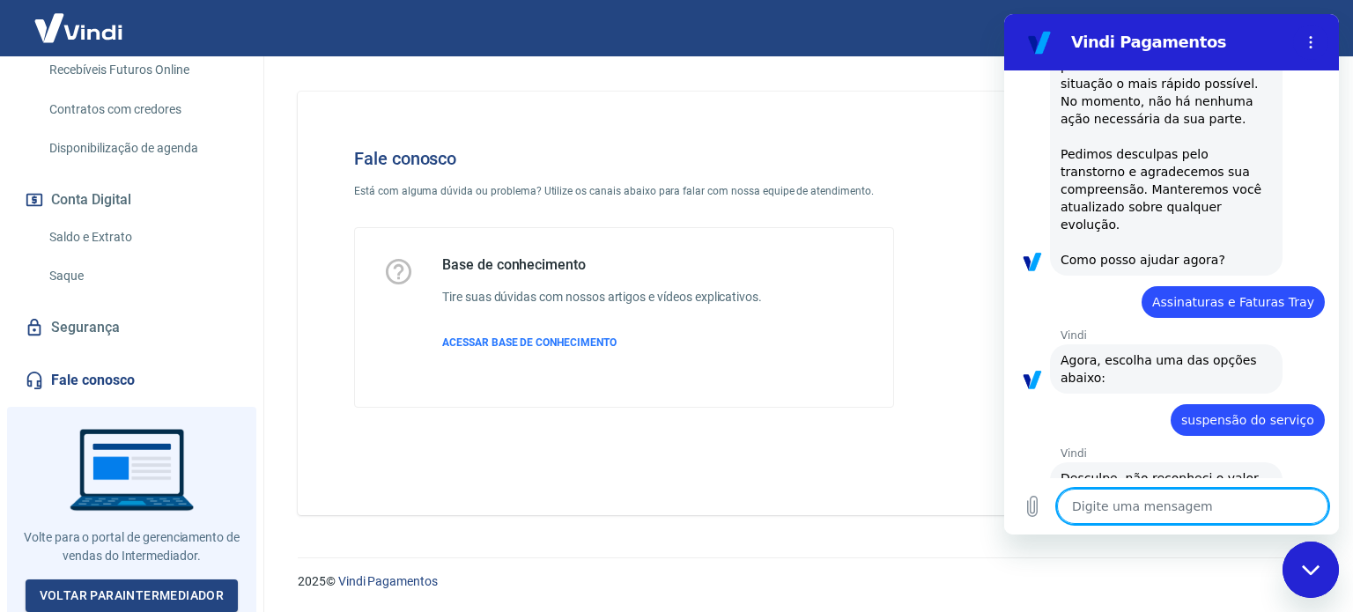
click at [1232, 295] on span "Assinaturas e Faturas Tray" at bounding box center [1233, 302] width 162 height 14
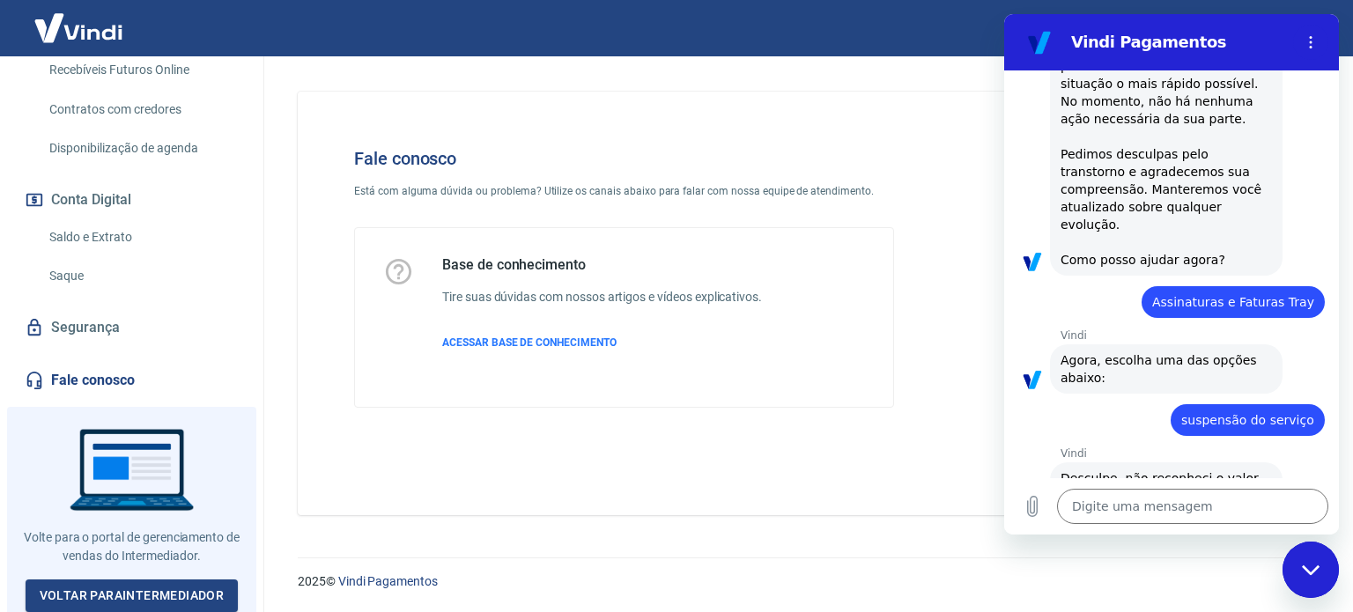
click at [1113, 344] on div "Vindi diz: Agora, escolha uma das opções abaixo:" at bounding box center [1166, 368] width 233 height 49
drag, startPoint x: 1113, startPoint y: 304, endPoint x: 1096, endPoint y: 304, distance: 17.6
click at [1113, 344] on div "Vindi diz: Agora, escolha uma das opções abaixo:" at bounding box center [1166, 368] width 233 height 49
drag, startPoint x: 1088, startPoint y: 302, endPoint x: 1116, endPoint y: 312, distance: 29.8
click at [1087, 353] on span "Agora, escolha uma das opções abaixo:" at bounding box center [1161, 369] width 200 height 32
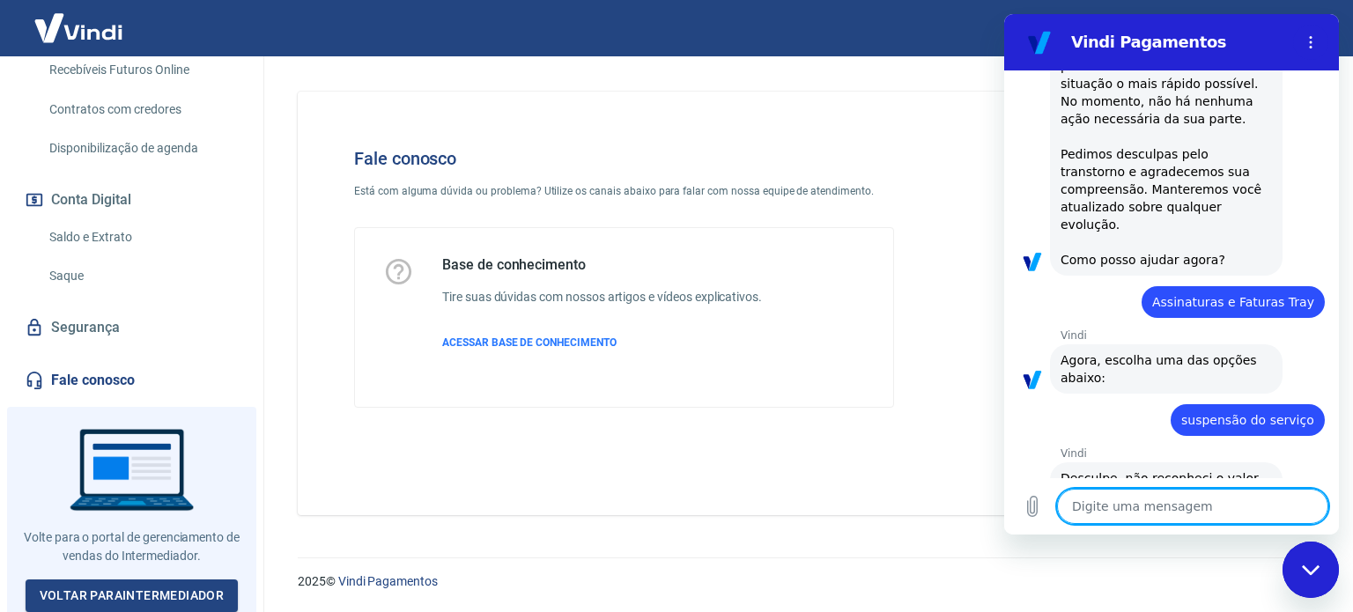
click at [1085, 501] on textarea at bounding box center [1192, 506] width 271 height 35
type textarea "c"
type textarea "x"
type textarea "co"
type textarea "x"
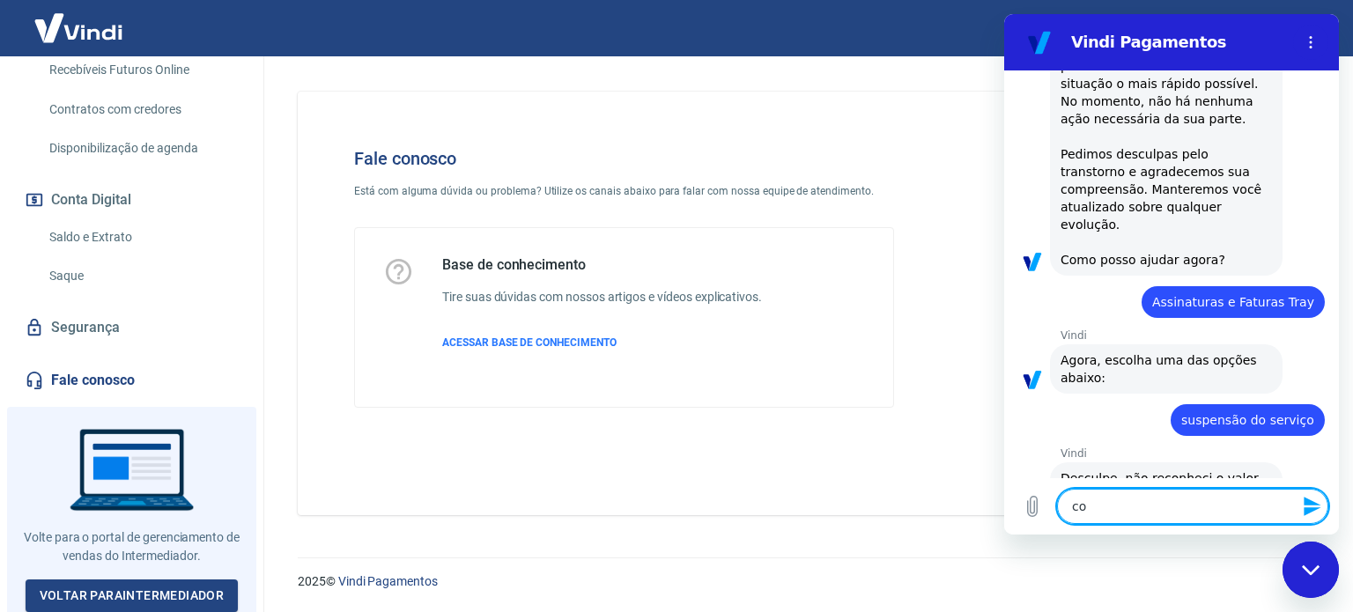
type textarea "con"
type textarea "x"
type textarea "cont"
type textarea "x"
type textarea "conta"
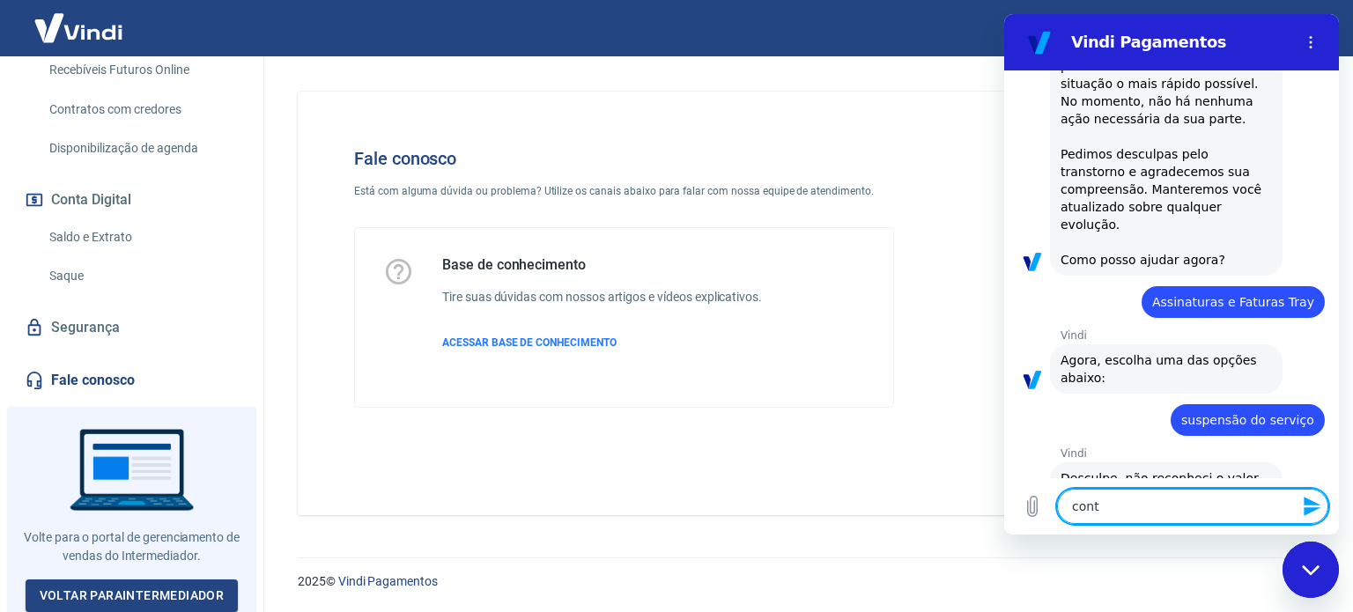
type textarea "x"
type textarea "contas"
type textarea "x"
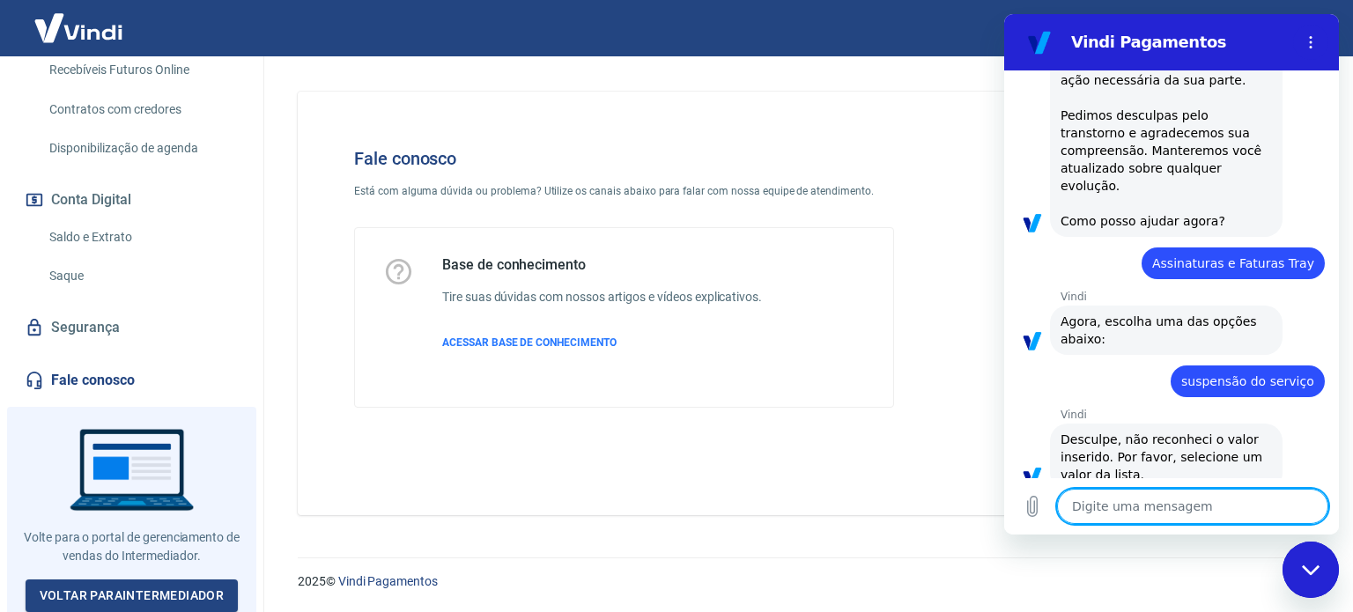
scroll to position [459, 0]
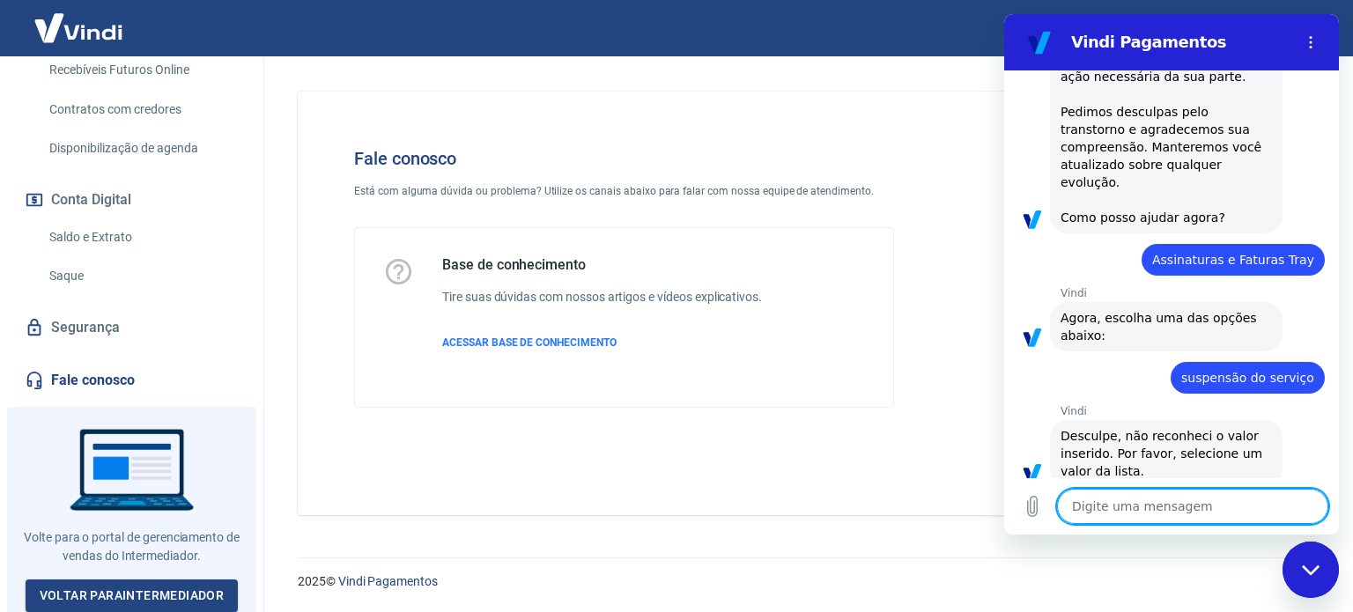
type textarea "x"
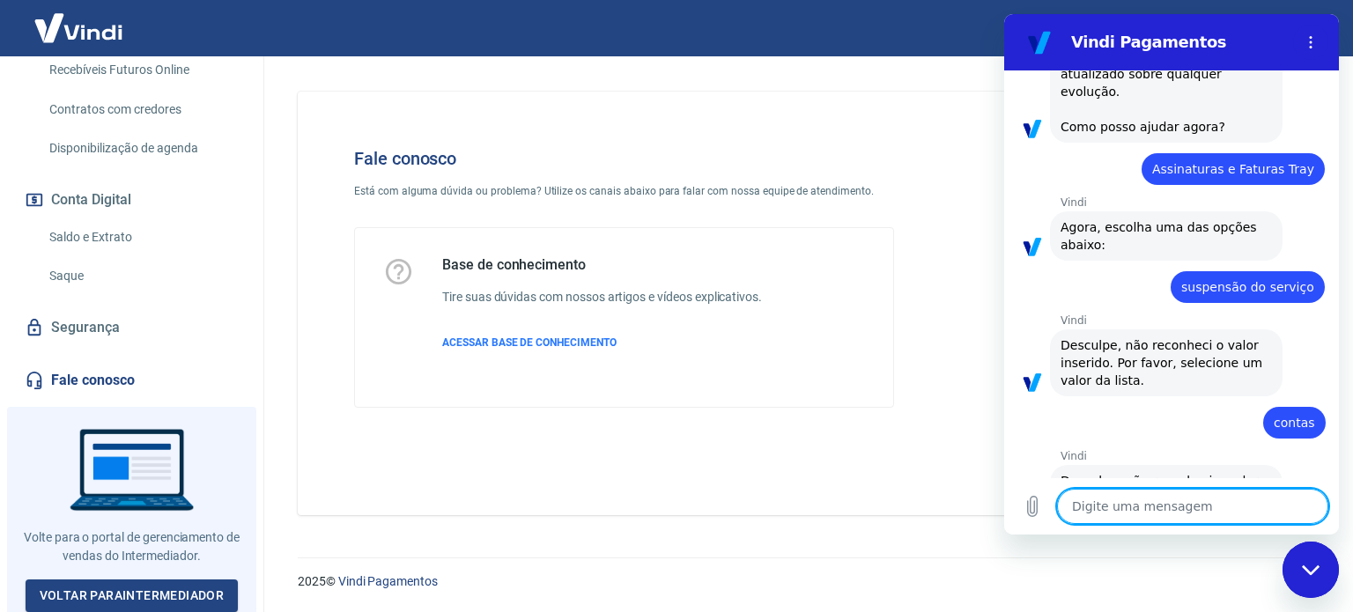
scroll to position [553, 0]
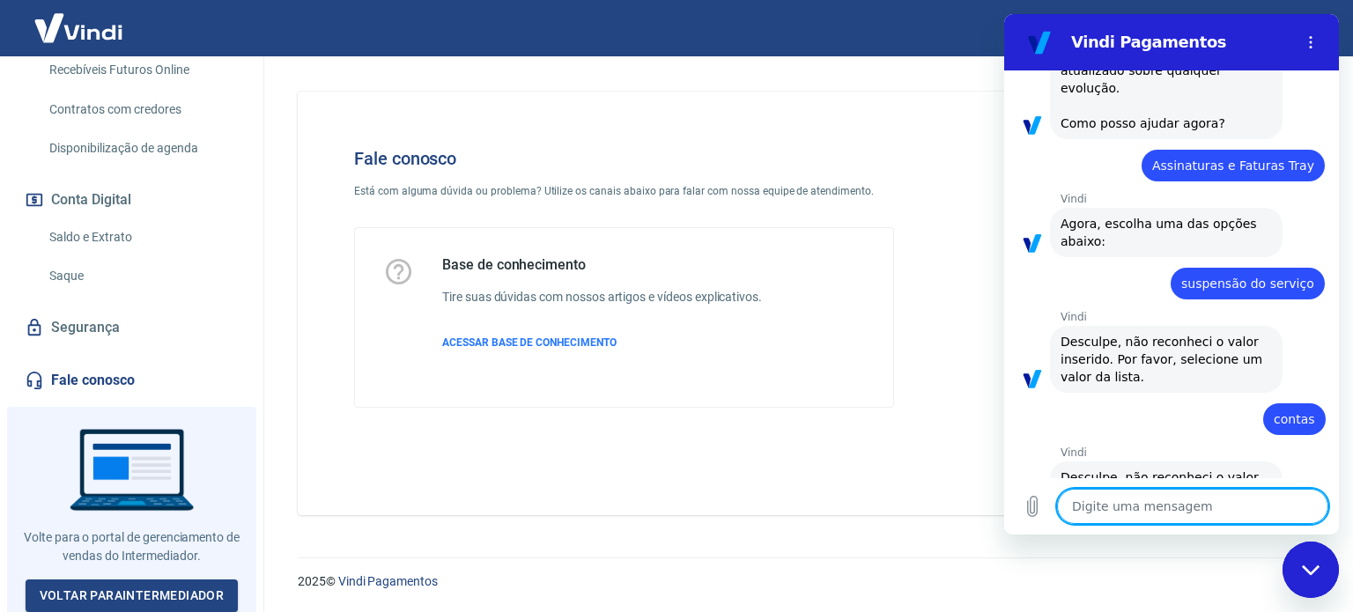
type textarea "f"
type textarea "x"
type textarea "fa"
type textarea "x"
type textarea "fal"
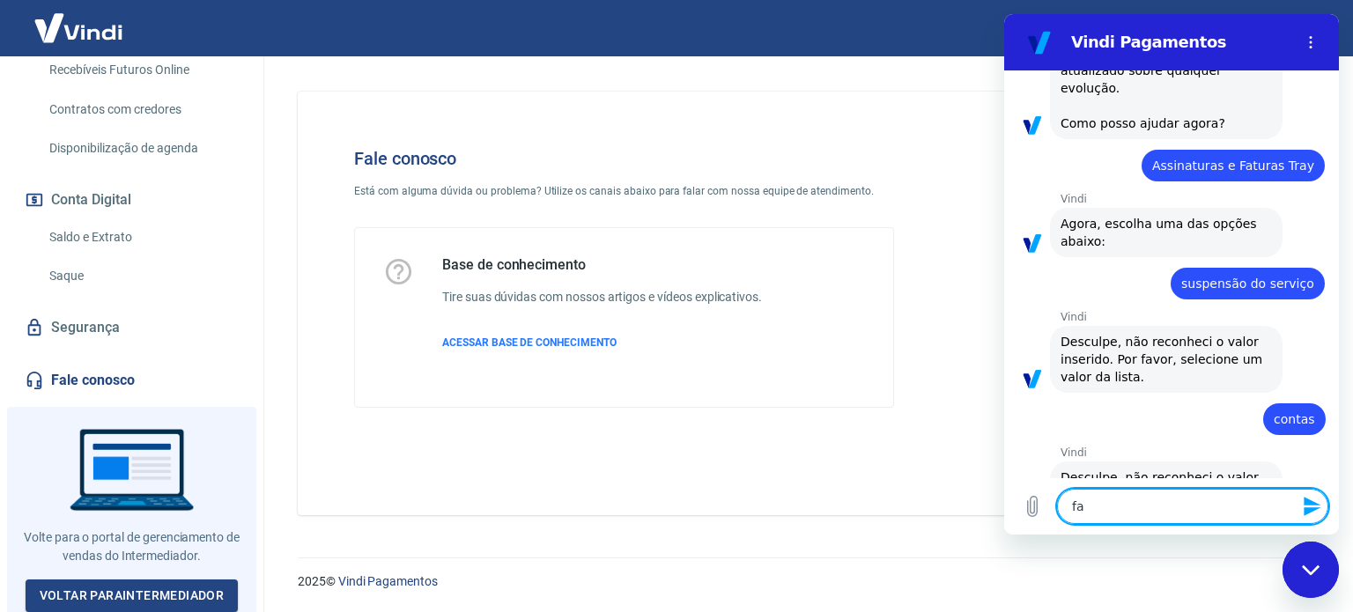
type textarea "x"
type textarea "fala"
type textarea "x"
type textarea "falar"
type textarea "x"
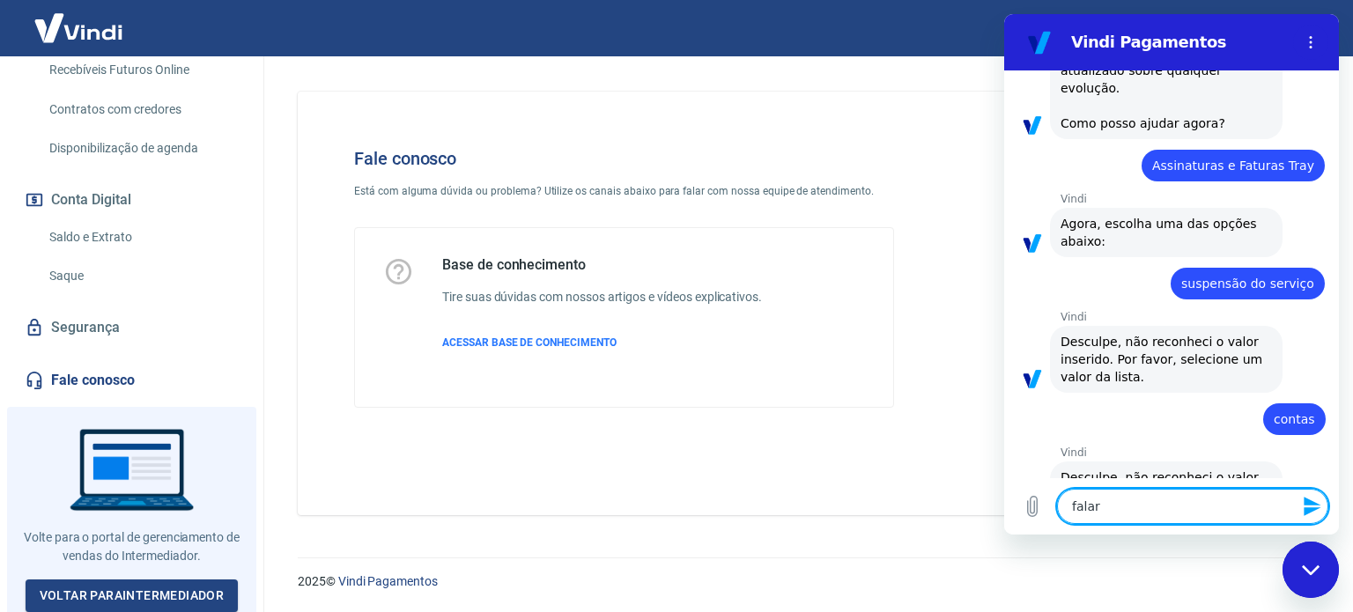
type textarea "falar"
type textarea "x"
type textarea "falar c"
type textarea "x"
type textarea "falar co"
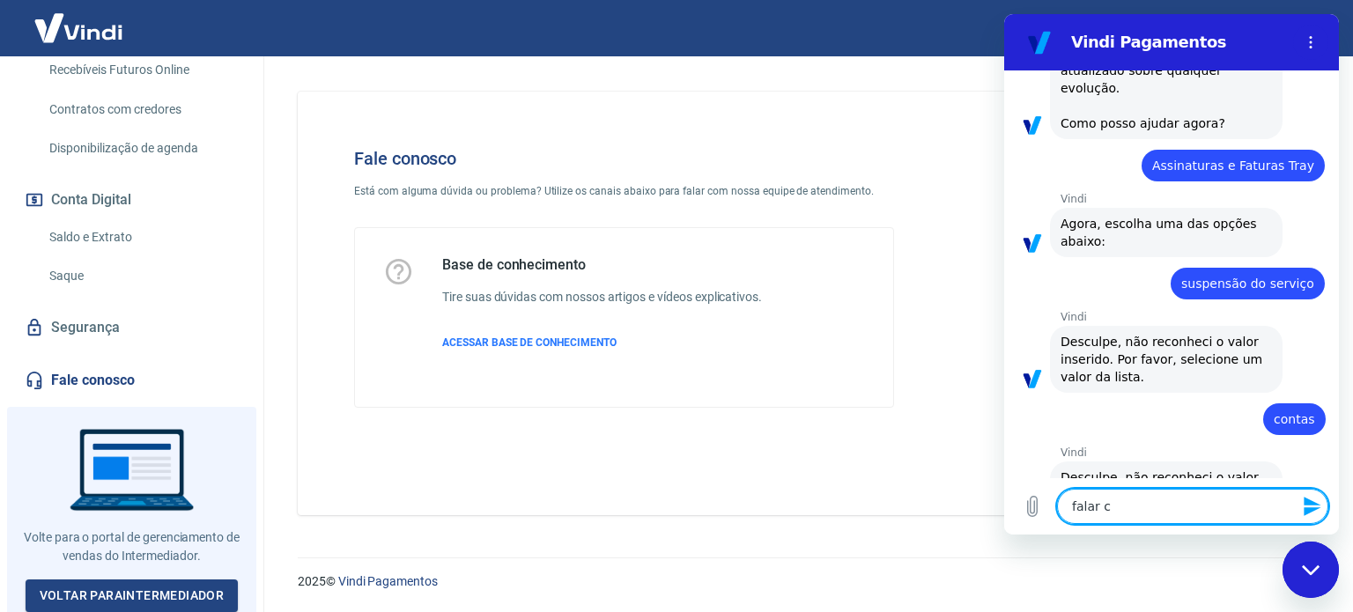
type textarea "x"
type textarea "falar com"
type textarea "x"
type textarea "falar com"
type textarea "x"
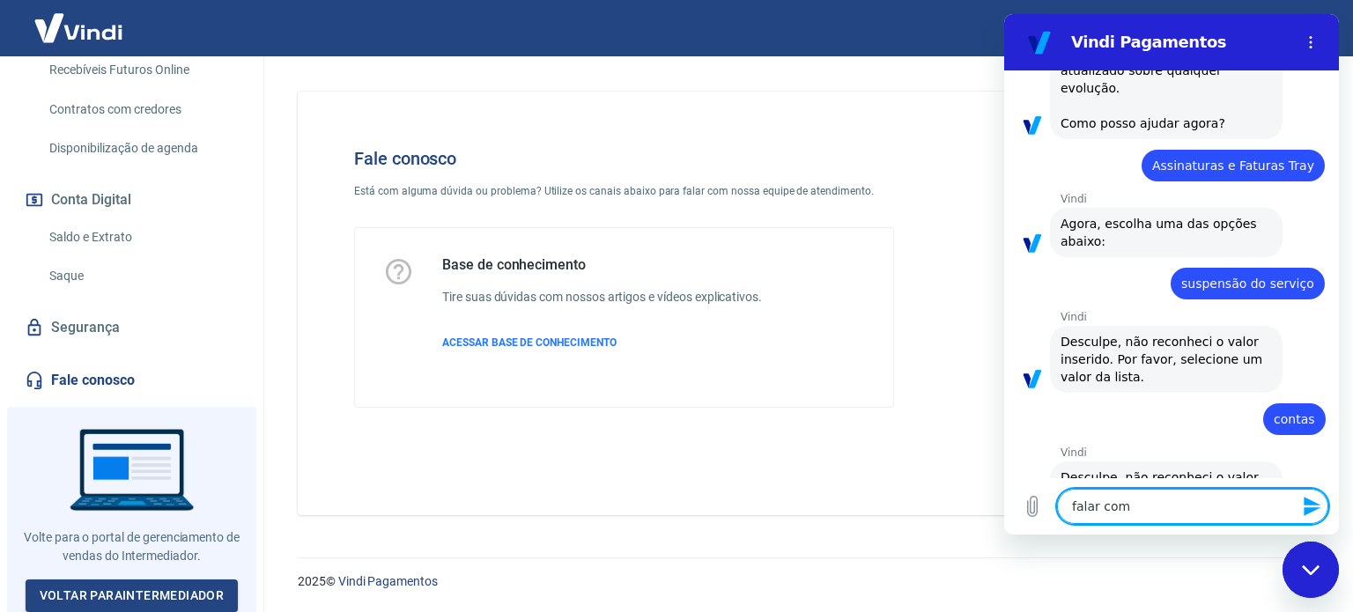
type textarea "falar com a"
type textarea "x"
type textarea "falar com at"
type textarea "x"
type textarea "falar com ate"
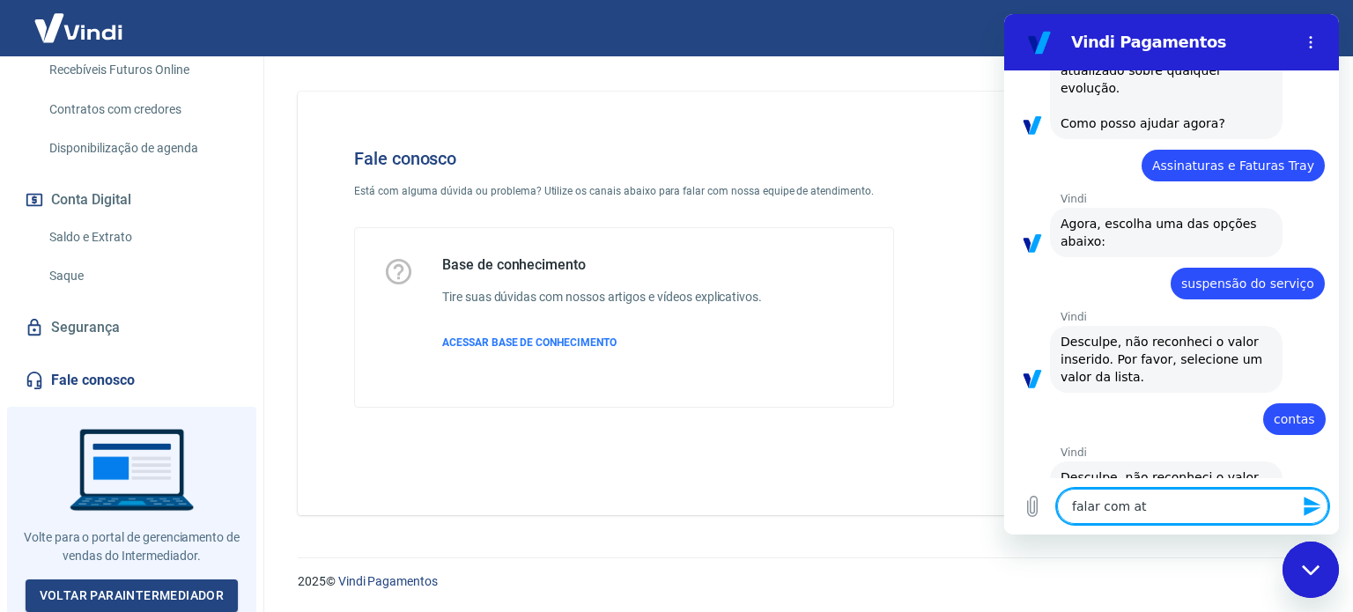
type textarea "x"
type textarea "falar com [GEOGRAPHIC_DATA]"
type textarea "x"
type textarea "falar com atend"
type textarea "x"
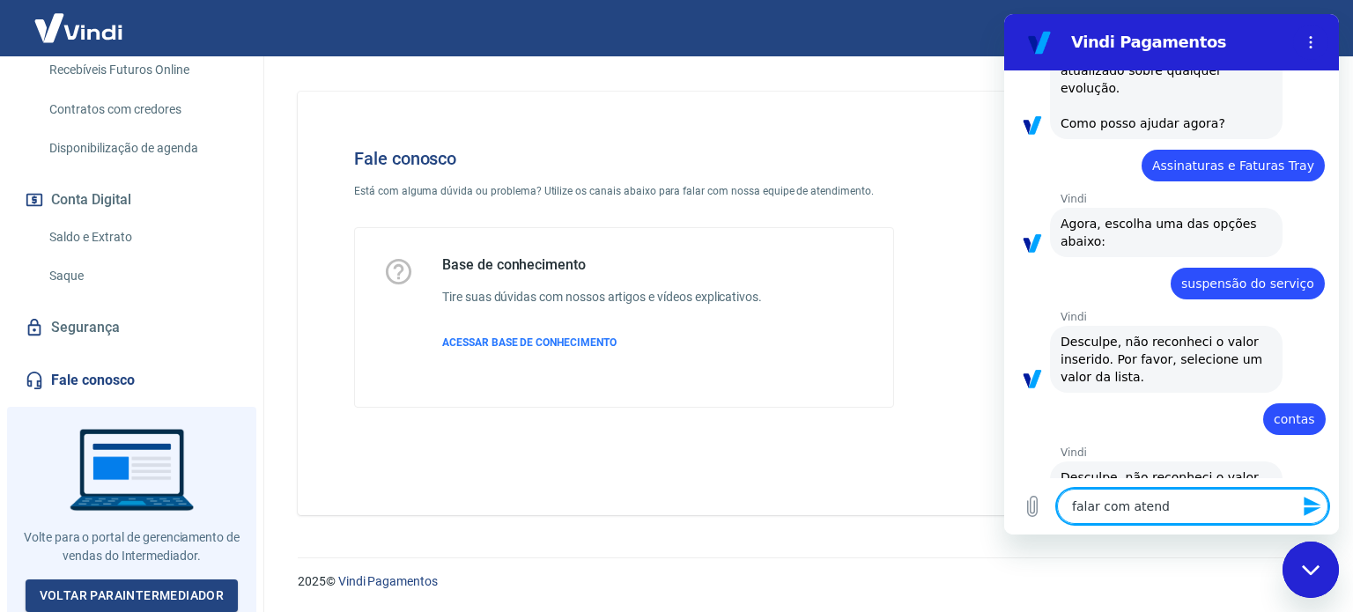
type textarea "falar com atende"
type textarea "x"
type textarea "falar com atenden"
type textarea "x"
type textarea "falar com atendent"
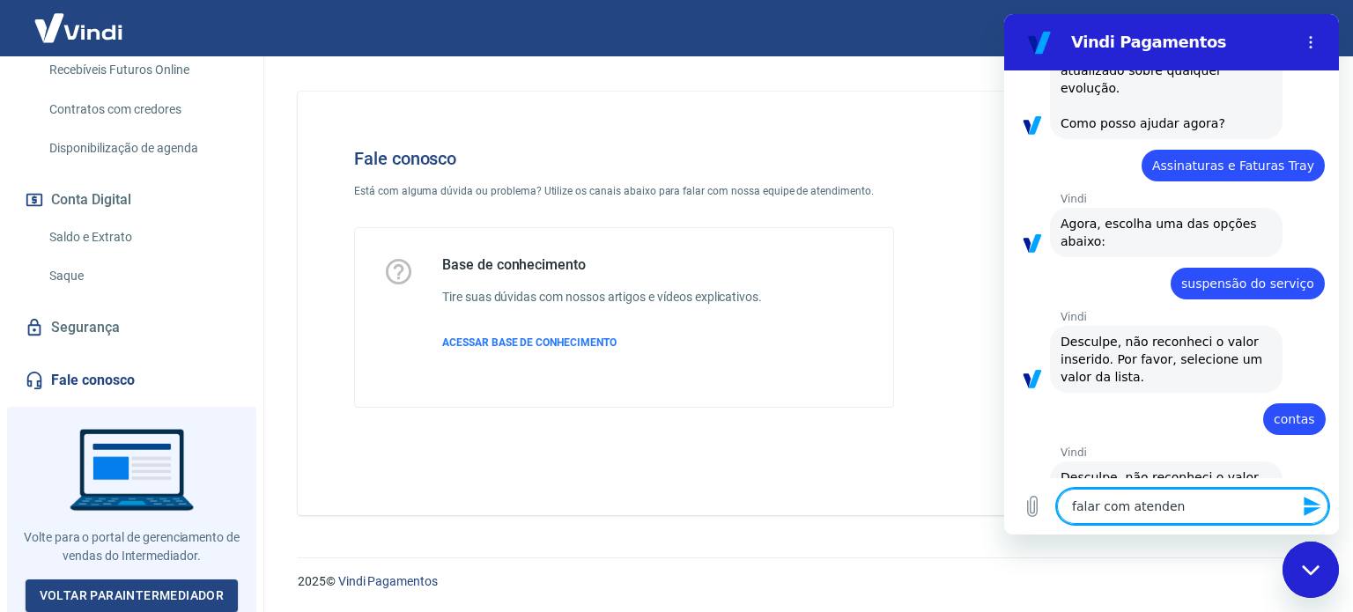
type textarea "x"
type textarea "falar com atendente"
type textarea "x"
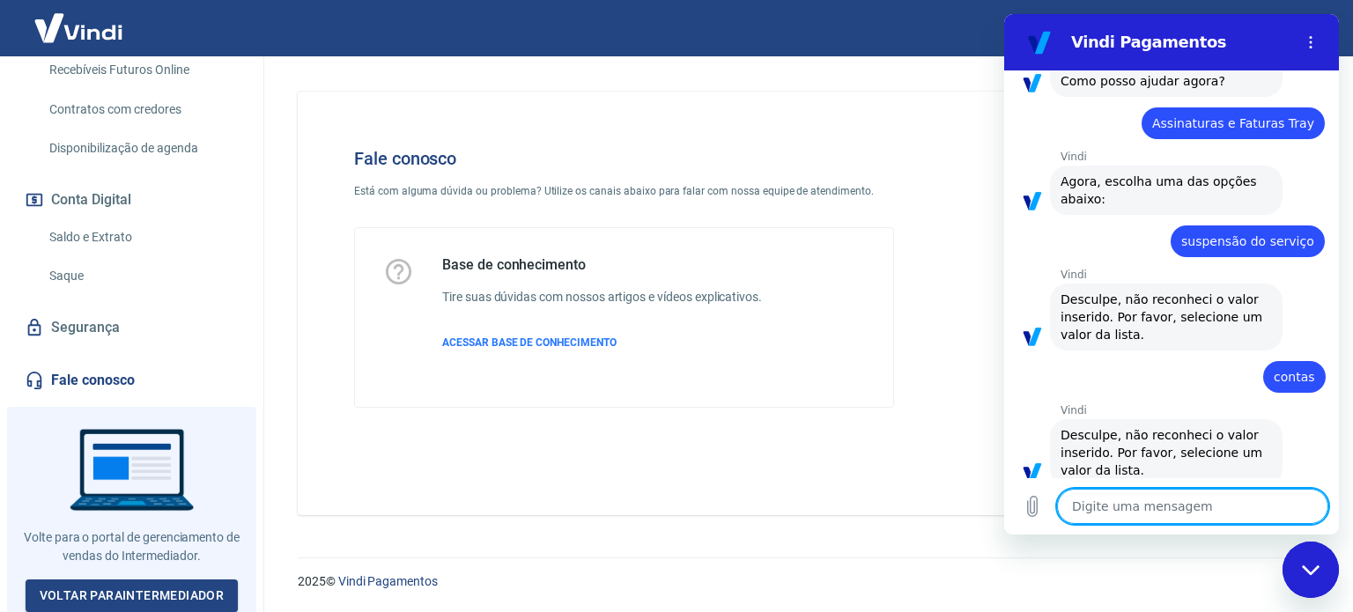
type textarea "x"
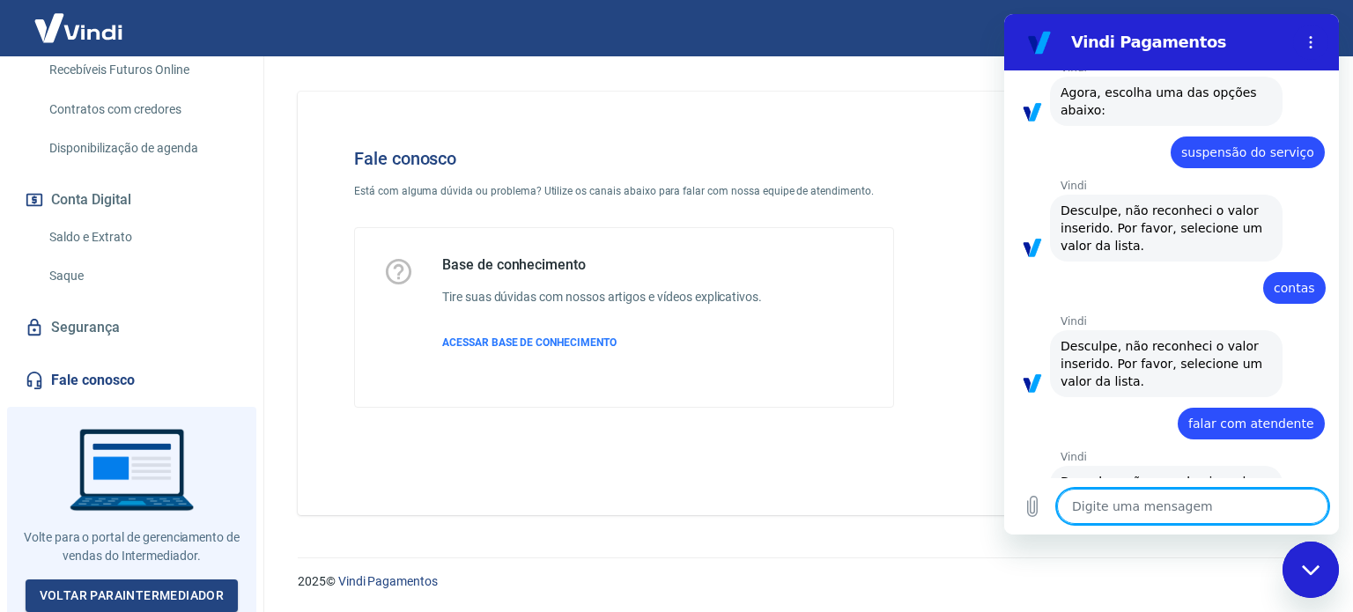
scroll to position [688, 0]
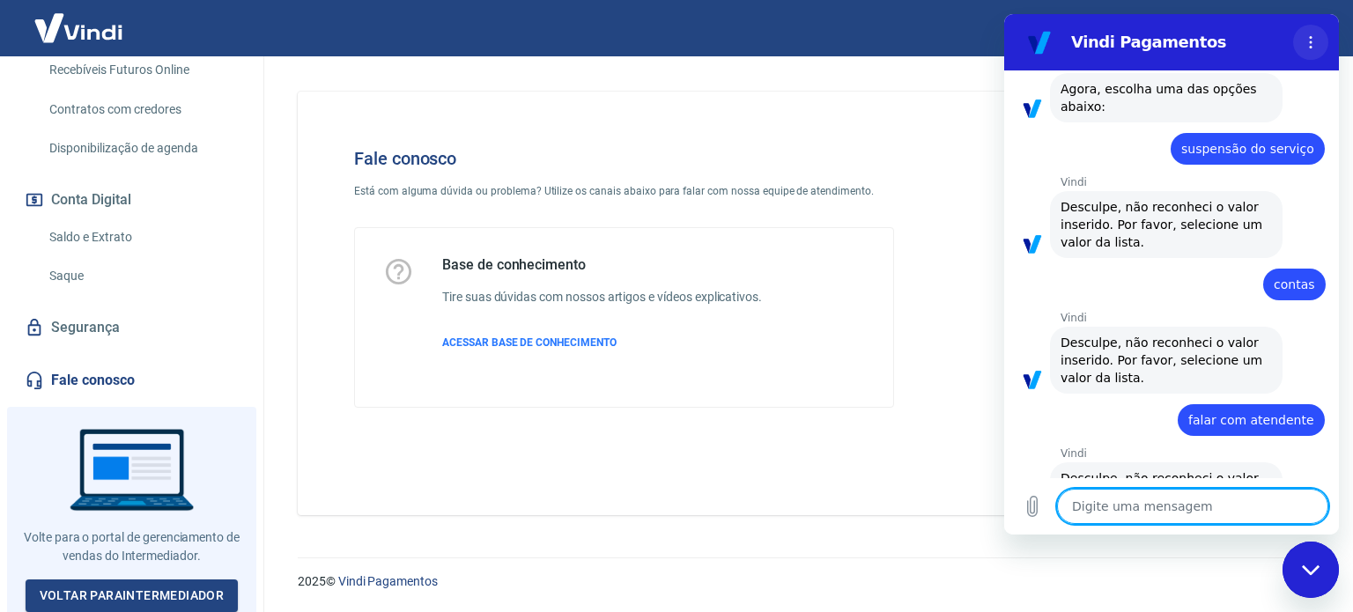
click at [1311, 41] on circle "Menu de opções" at bounding box center [1311, 42] width 3 height 3
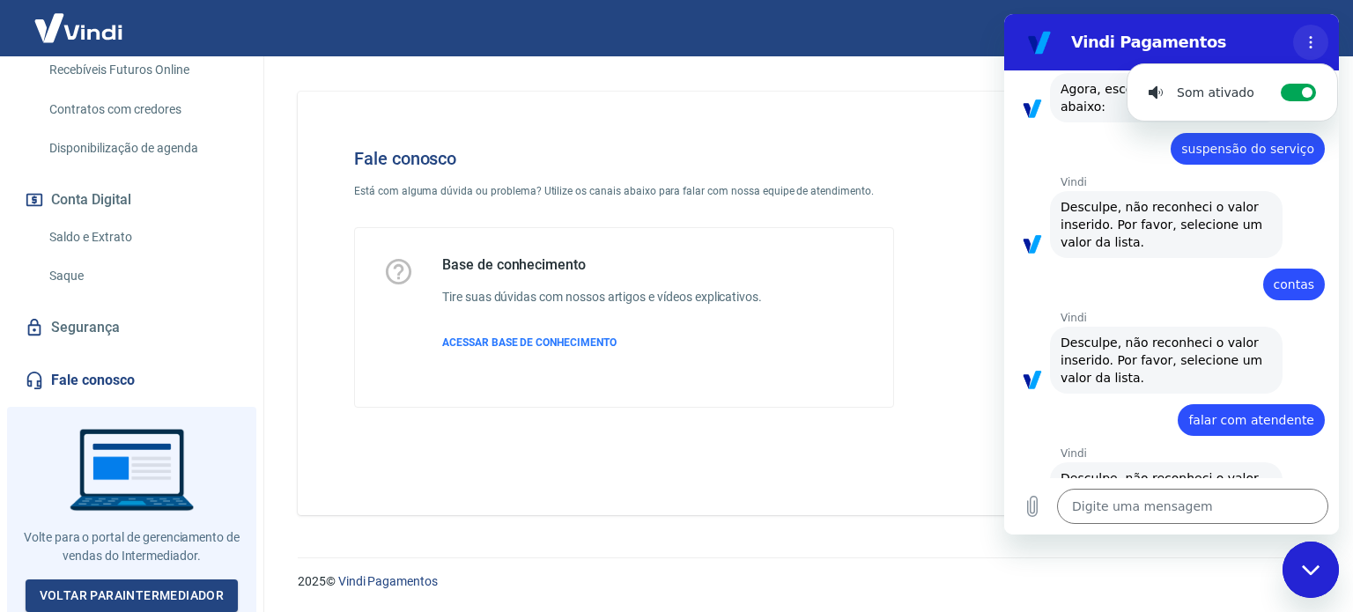
click at [1311, 41] on circle "Menu de opções" at bounding box center [1311, 42] width 3 height 3
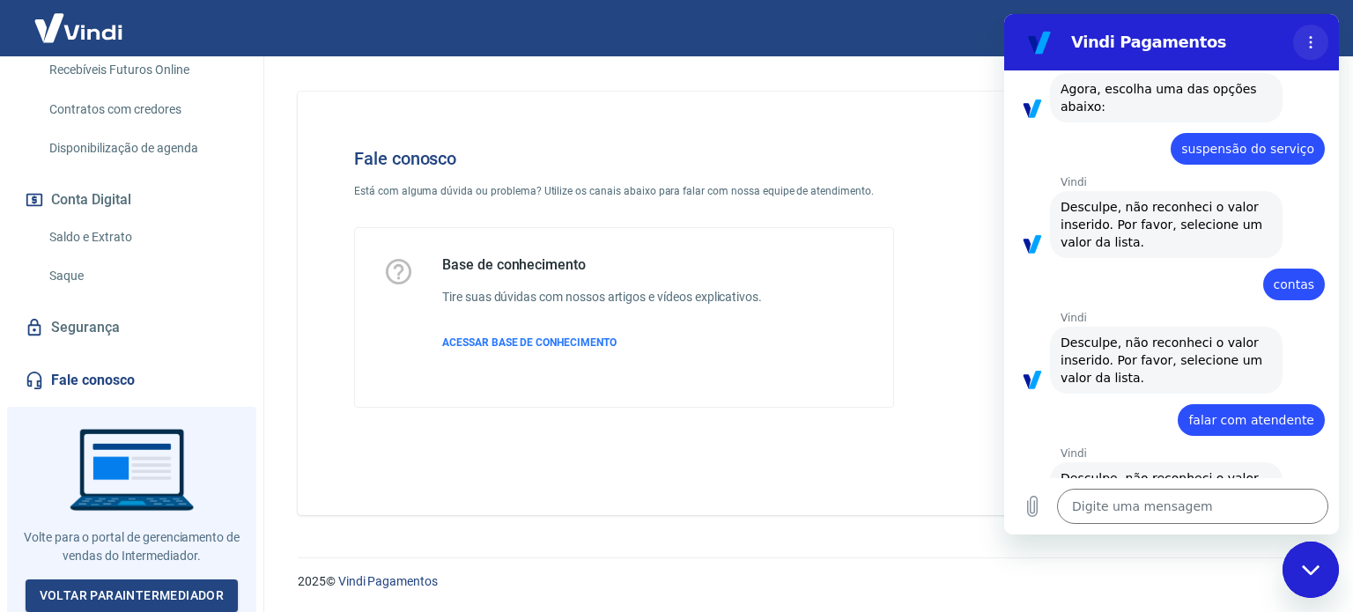
click at [1311, 42] on circle "Menu de opções" at bounding box center [1311, 42] width 3 height 3
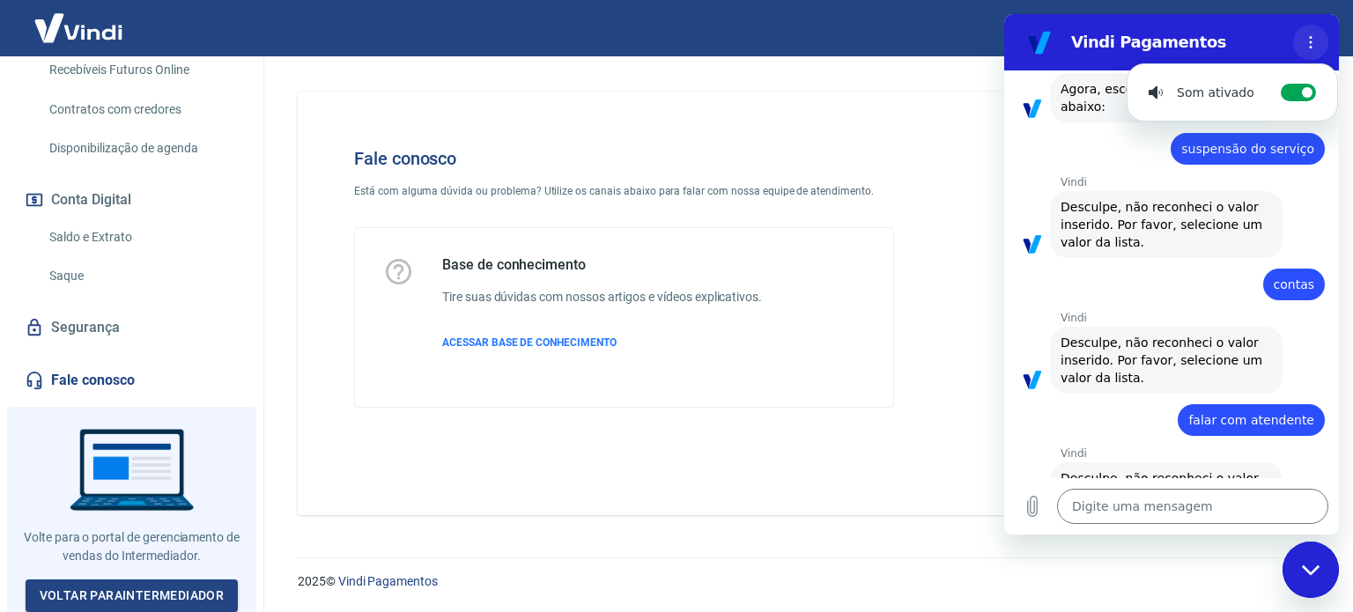
click at [1311, 42] on circle "Menu de opções" at bounding box center [1311, 42] width 3 height 3
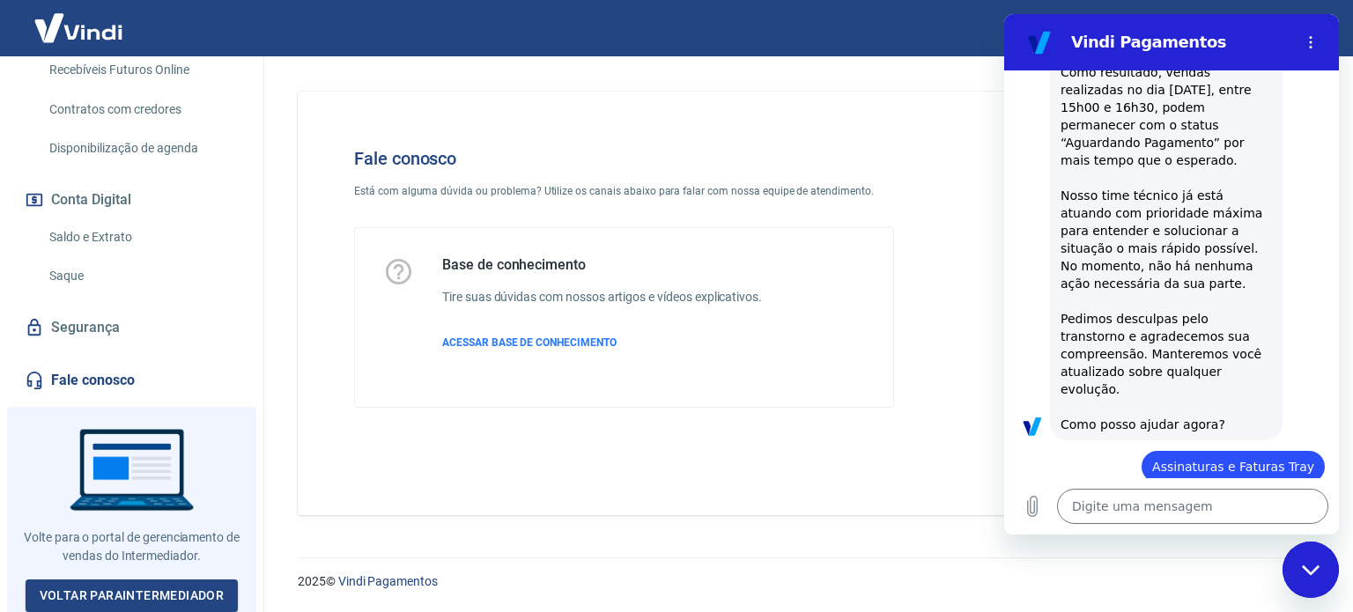
scroll to position [352, 0]
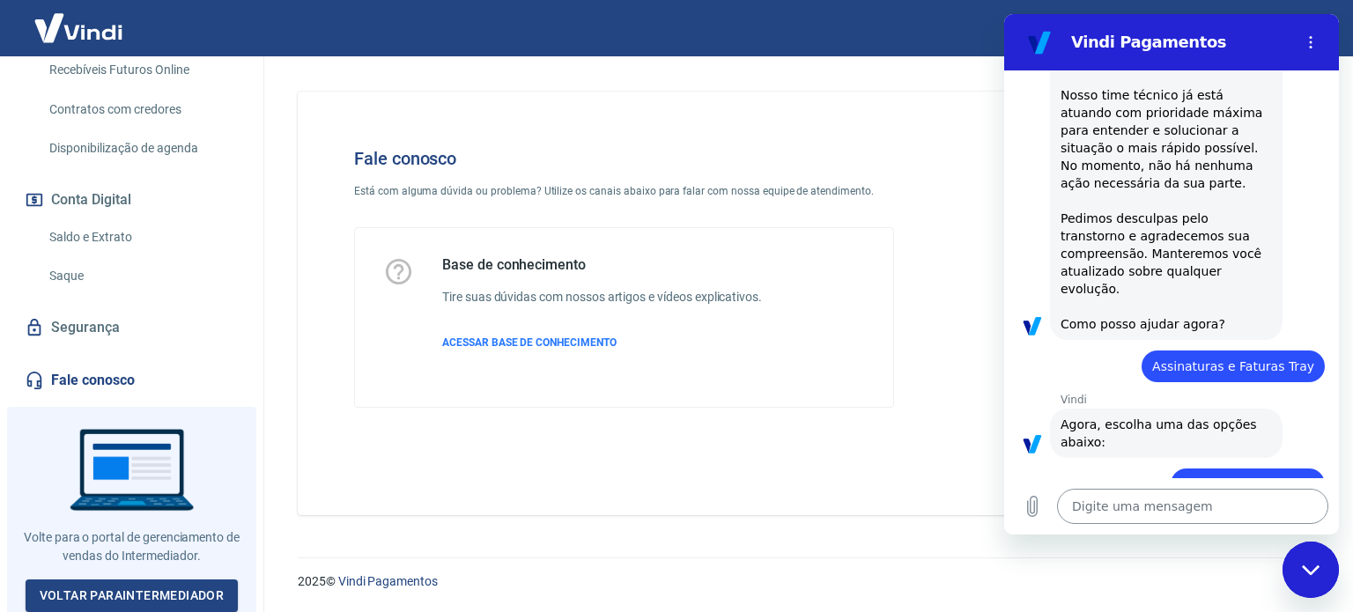
click at [1092, 508] on textarea at bounding box center [1192, 506] width 271 height 35
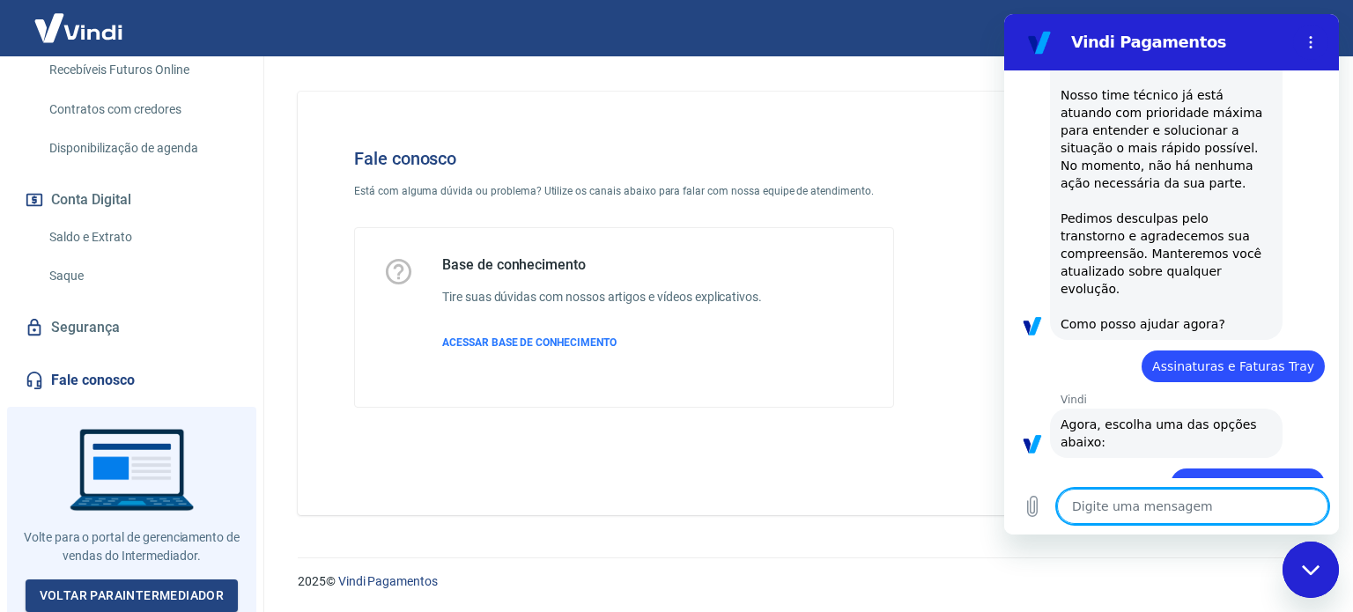
type textarea "a"
type textarea "x"
type textarea "as"
type textarea "x"
type textarea "ass"
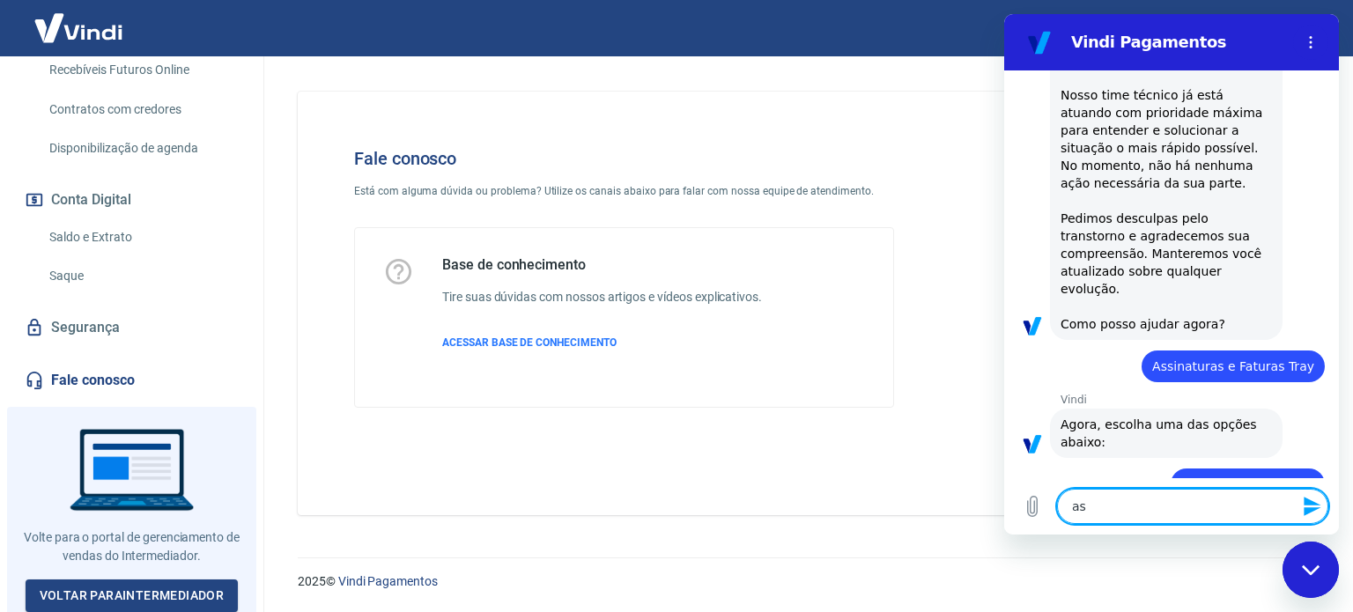
type textarea "x"
type textarea "assi"
type textarea "x"
type textarea "assin"
type textarea "x"
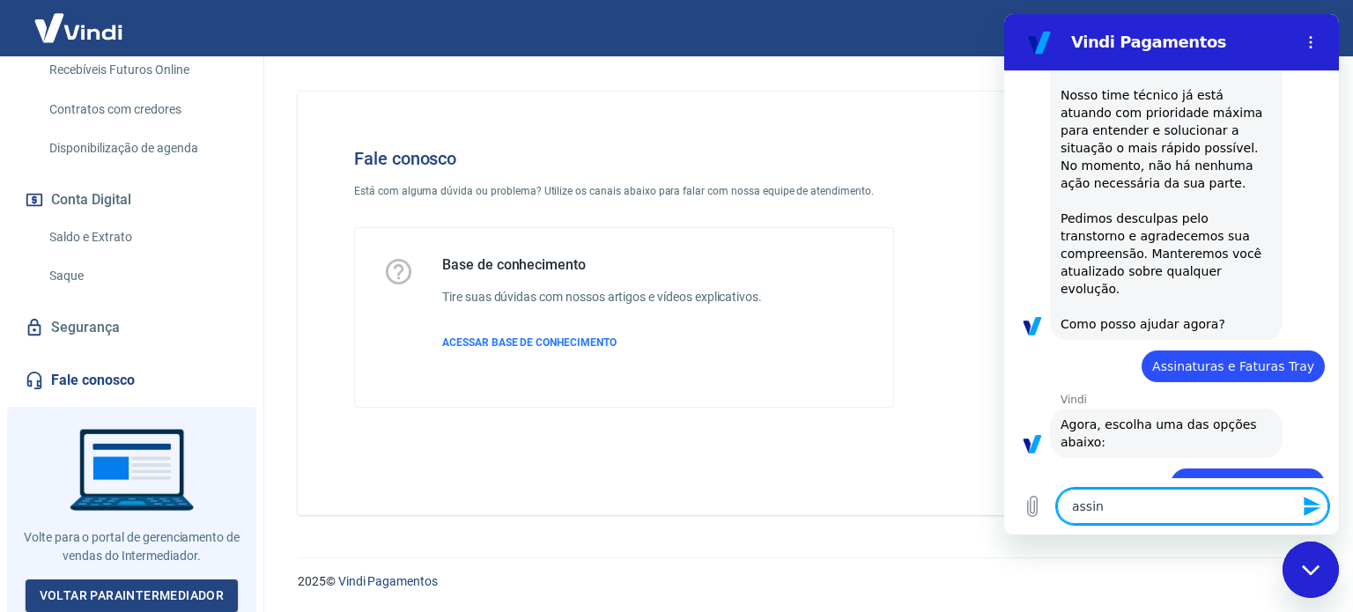
type textarea "assina"
type textarea "x"
click at [1076, 507] on textarea "assinaturas e faturas tray" at bounding box center [1192, 506] width 271 height 35
click at [1149, 506] on textarea "Assinaturas e faturas tray" at bounding box center [1192, 506] width 271 height 35
click at [1194, 507] on textarea "Assinaturas e Faturas tray" at bounding box center [1192, 506] width 271 height 35
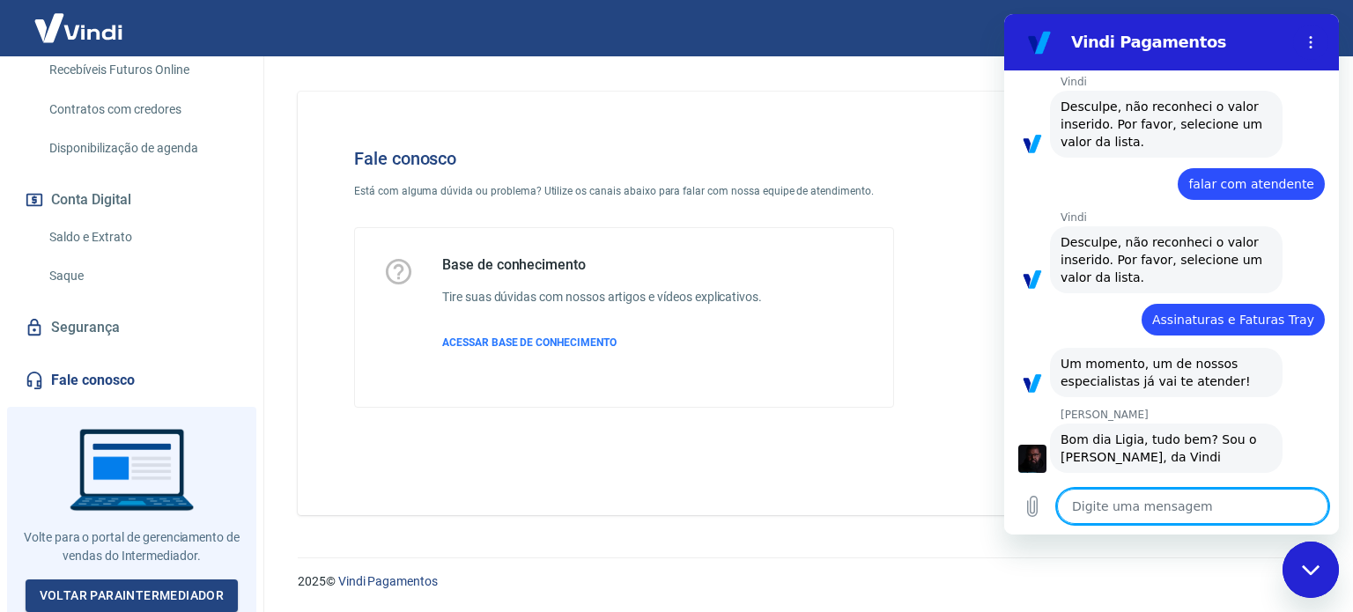
scroll to position [928, 0]
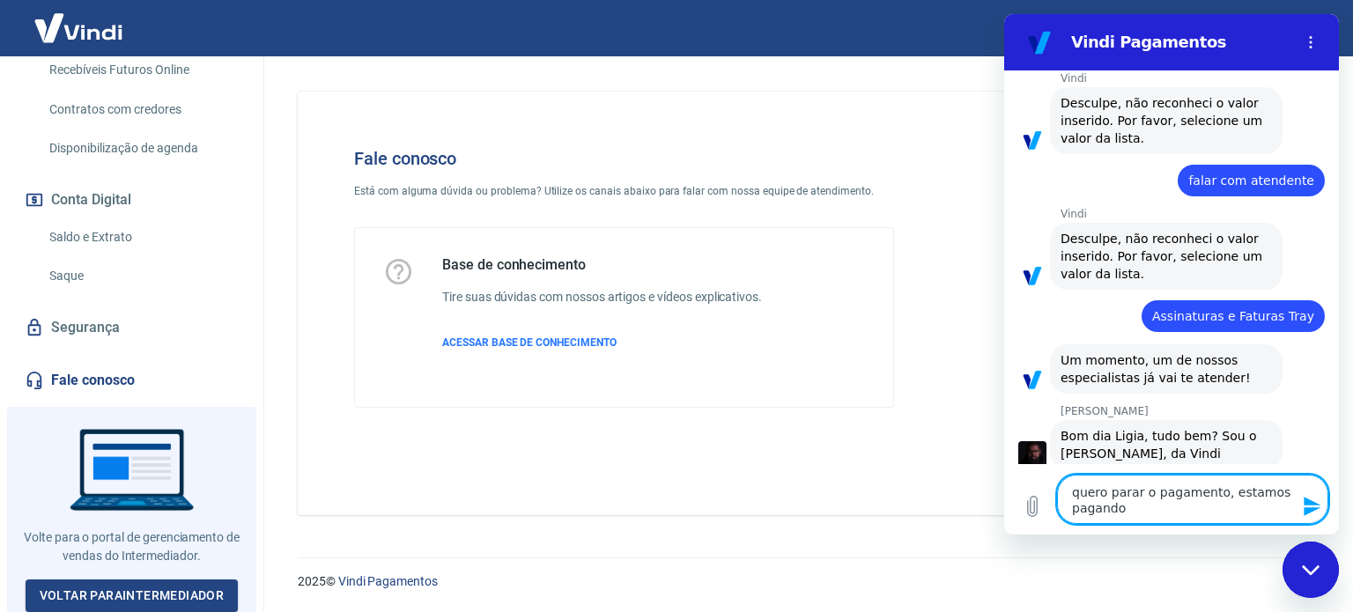
click at [1135, 497] on textarea "quero parar o pagamento, estamos pagando" at bounding box center [1192, 499] width 271 height 49
click at [1120, 507] on textarea "quero suspender o pagamento, estamos pagando" at bounding box center [1192, 499] width 271 height 49
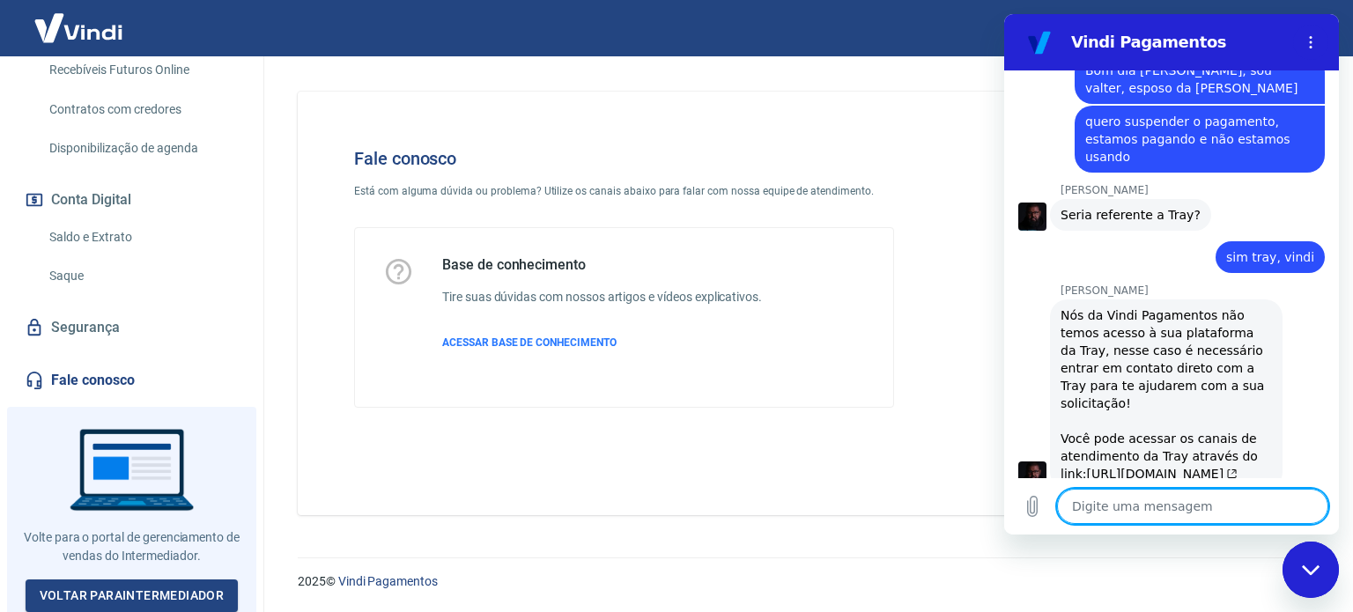
scroll to position [1357, 0]
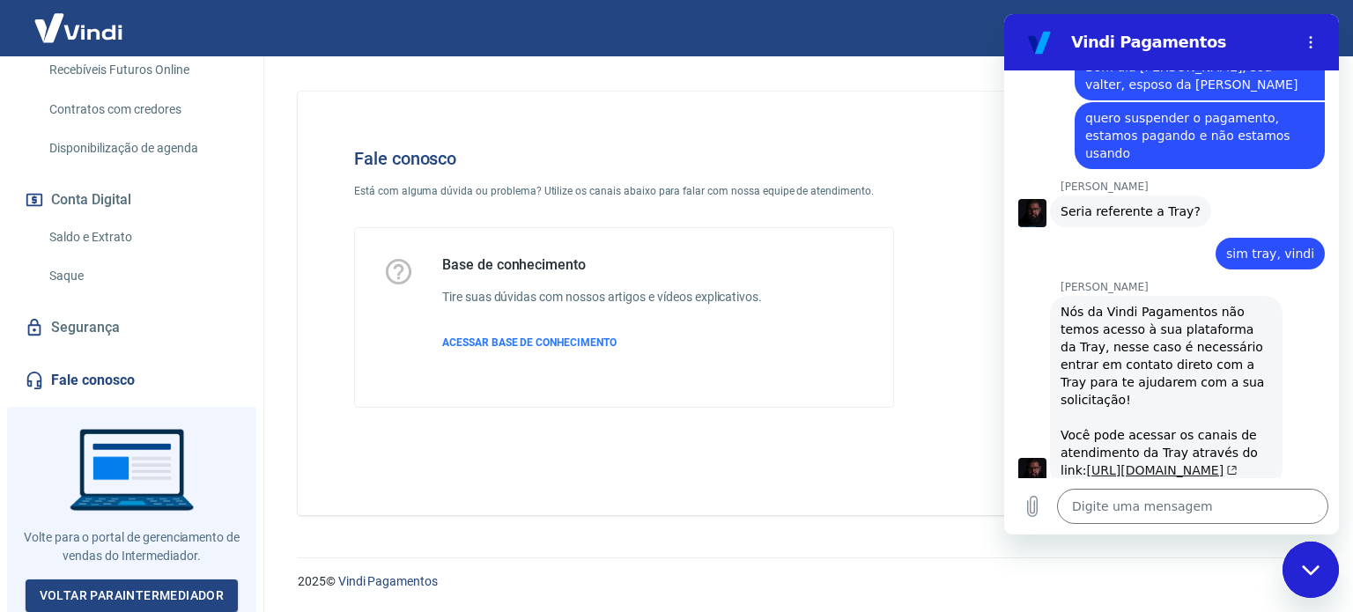
click at [1106, 463] on link "[URL][DOMAIN_NAME]" at bounding box center [1161, 470] width 151 height 14
click at [1084, 507] on textarea at bounding box center [1192, 506] width 271 height 35
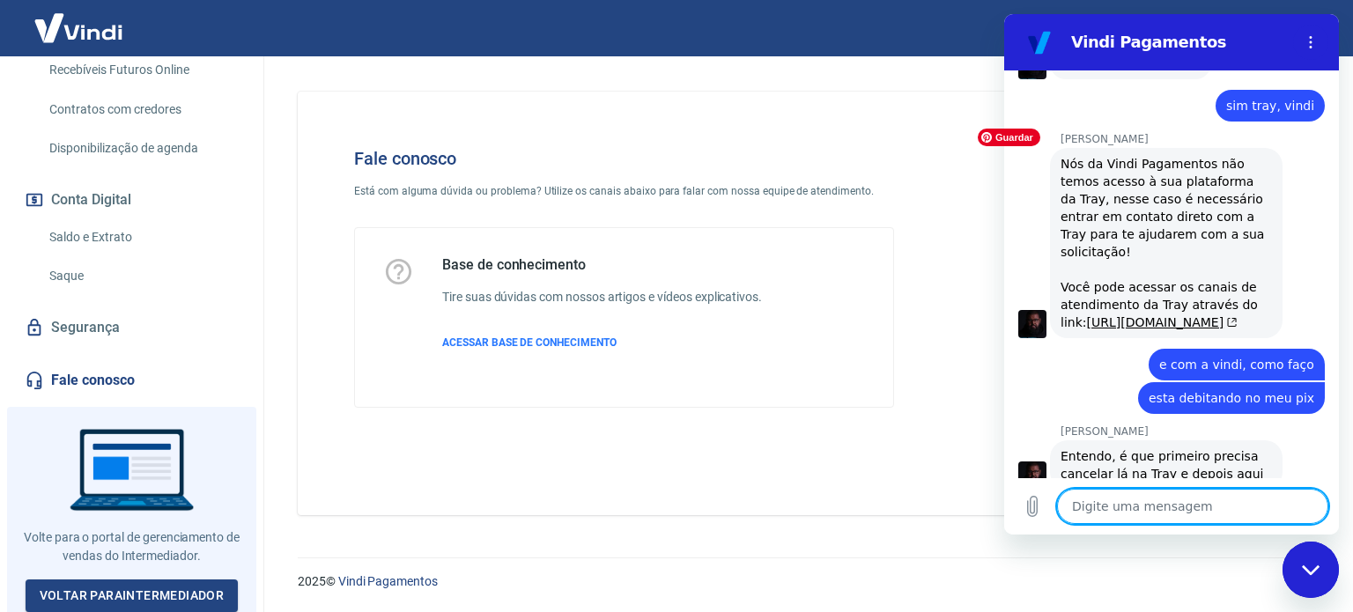
scroll to position [1508, 0]
